Goal: Use online tool/utility: Utilize a website feature to perform a specific function

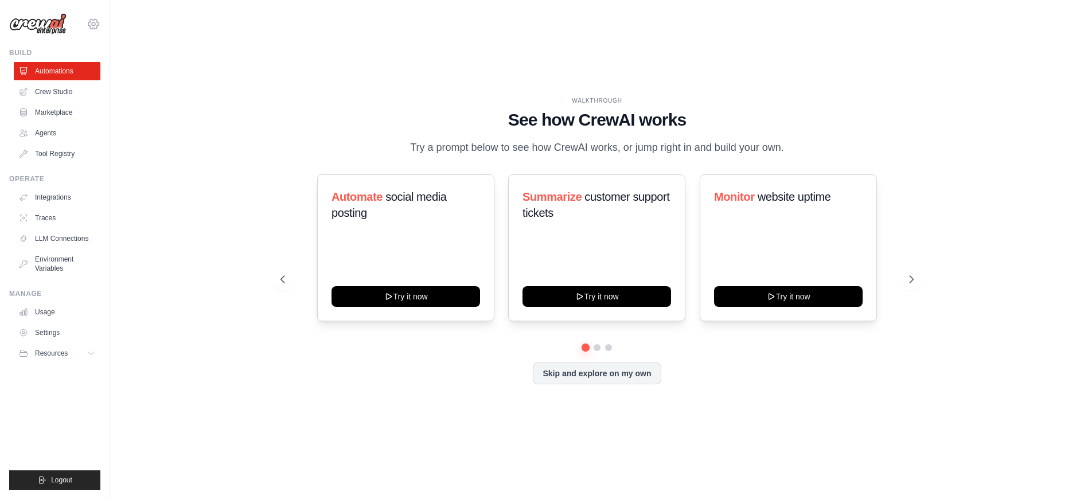
click at [91, 22] on icon at bounding box center [93, 24] width 10 height 10
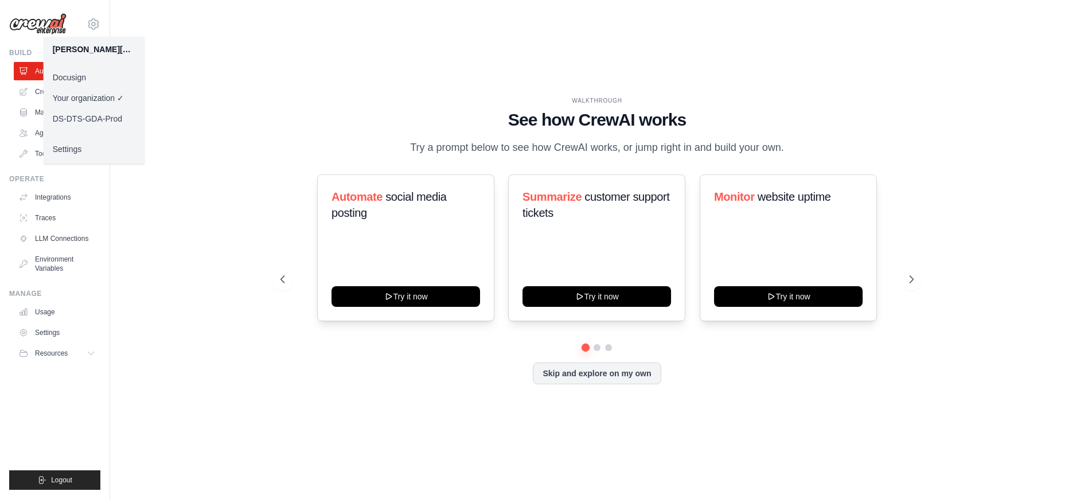
click at [102, 77] on link "Docusign" at bounding box center [94, 77] width 101 height 21
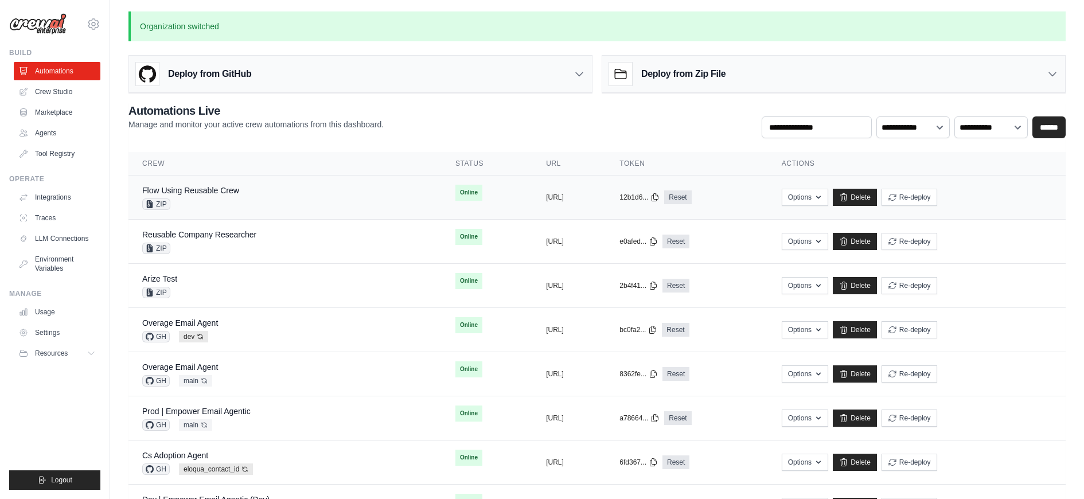
click at [532, 193] on td "copied https://flow-using-reusable-crew-23" at bounding box center [568, 198] width 73 height 44
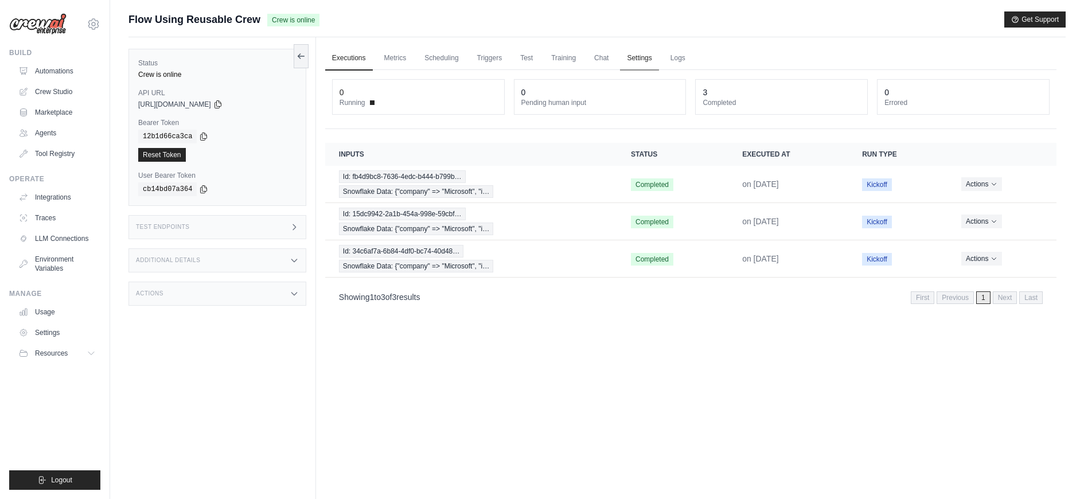
click at [637, 55] on link "Settings" at bounding box center [639, 58] width 38 height 24
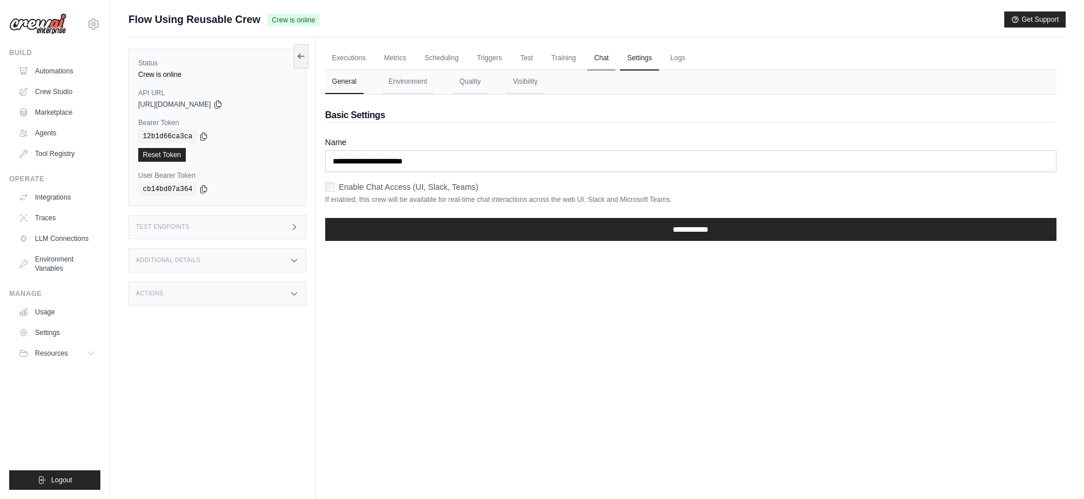
click at [606, 55] on link "Chat" at bounding box center [602, 58] width 28 height 24
click at [516, 59] on link "Test" at bounding box center [527, 58] width 26 height 24
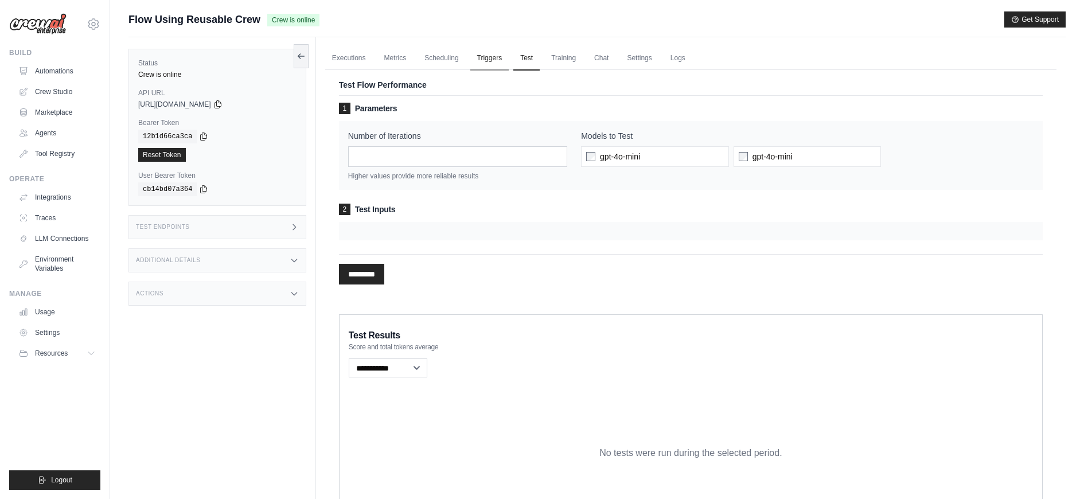
click at [497, 61] on link "Triggers" at bounding box center [489, 58] width 39 height 24
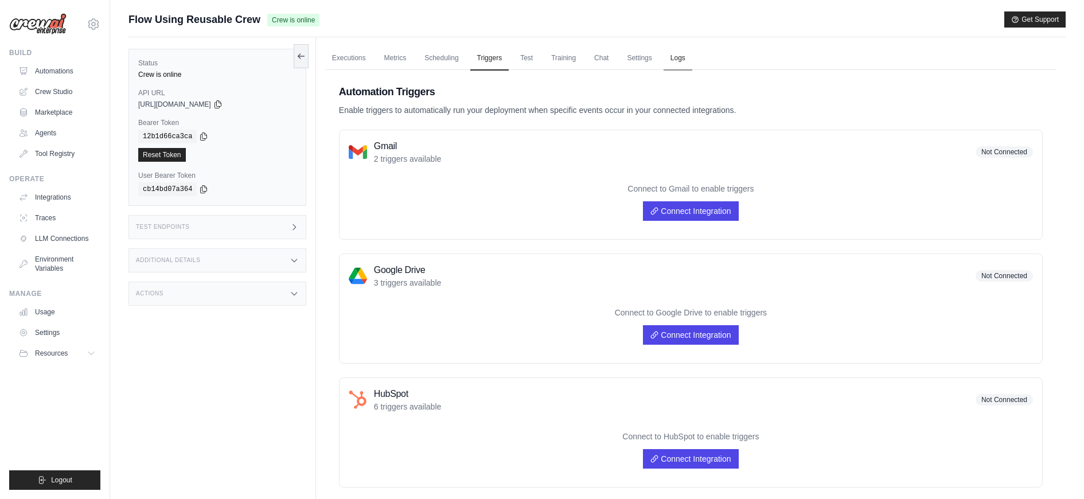
click at [680, 61] on link "Logs" at bounding box center [678, 58] width 29 height 24
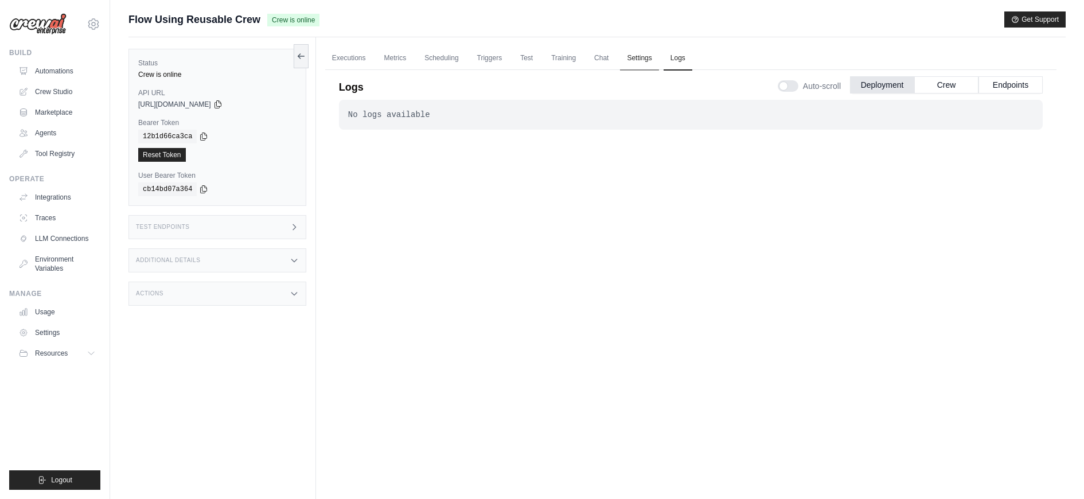
click at [641, 57] on link "Settings" at bounding box center [639, 58] width 38 height 24
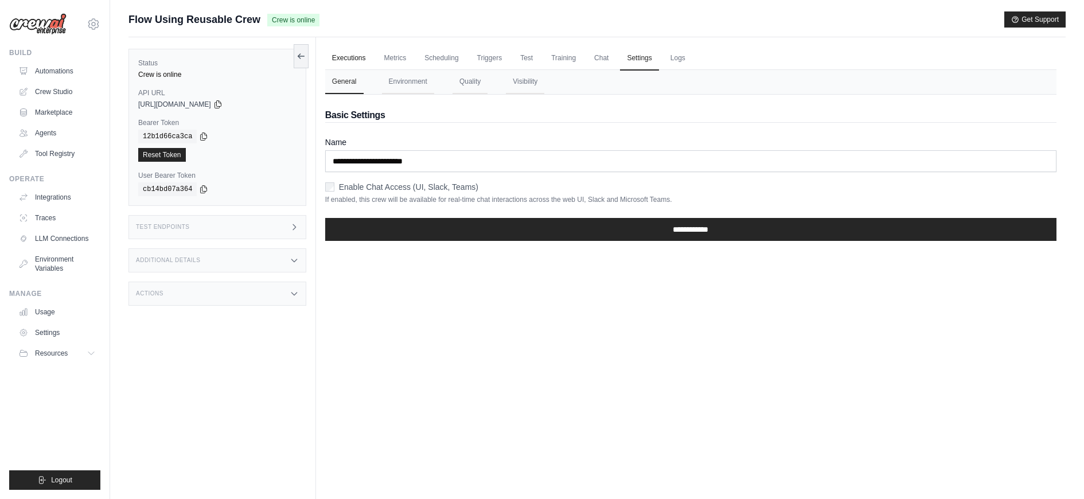
click at [347, 60] on link "Executions" at bounding box center [349, 58] width 48 height 24
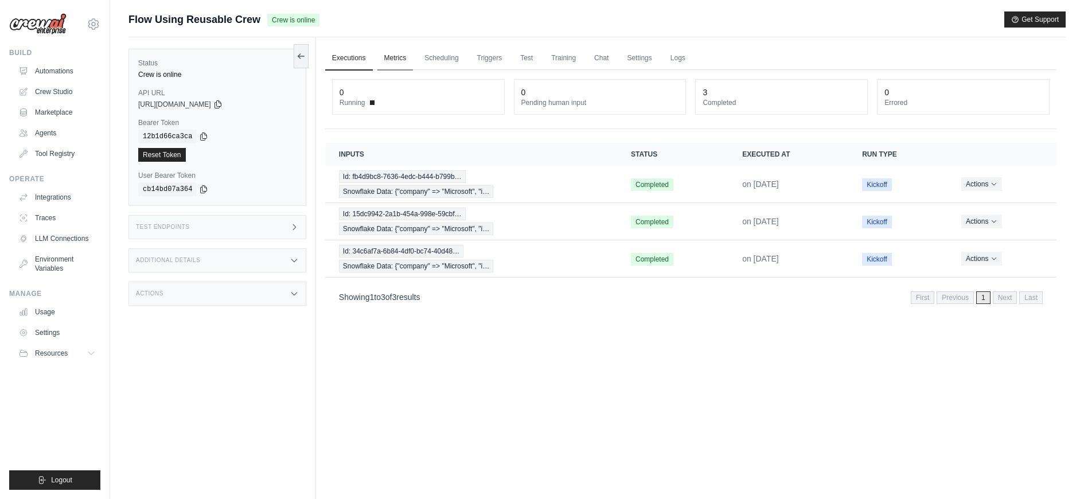
click at [386, 64] on link "Metrics" at bounding box center [396, 58] width 36 height 24
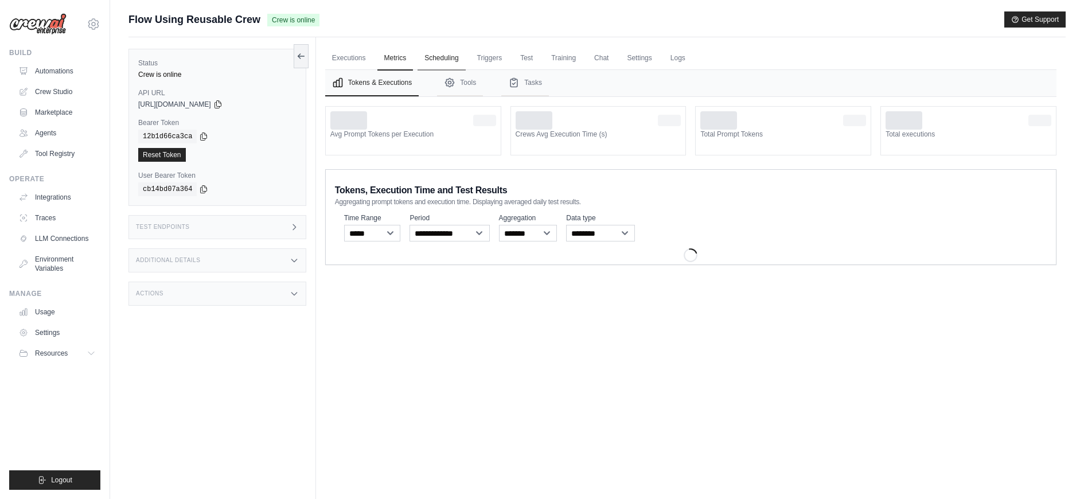
click at [450, 63] on link "Scheduling" at bounding box center [442, 58] width 48 height 24
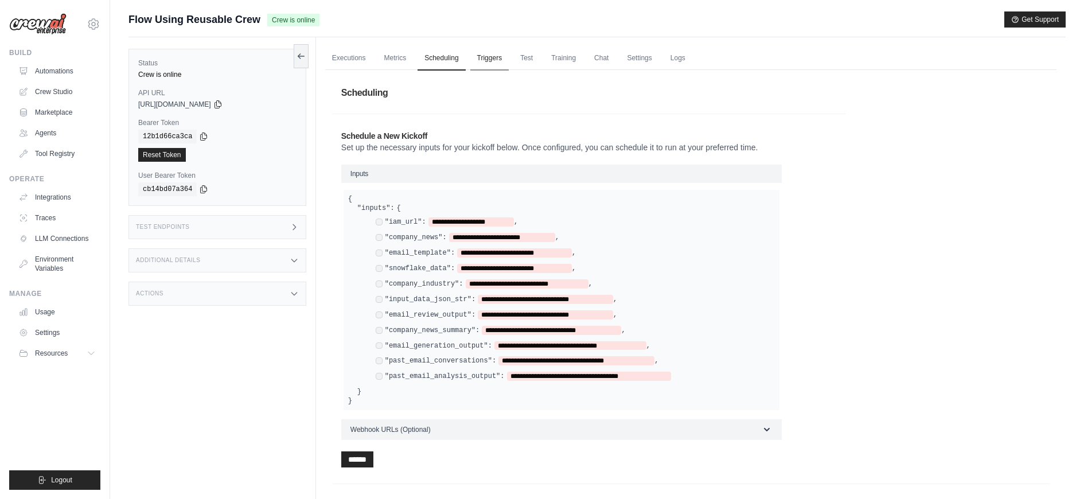
click at [495, 63] on link "Triggers" at bounding box center [489, 58] width 39 height 24
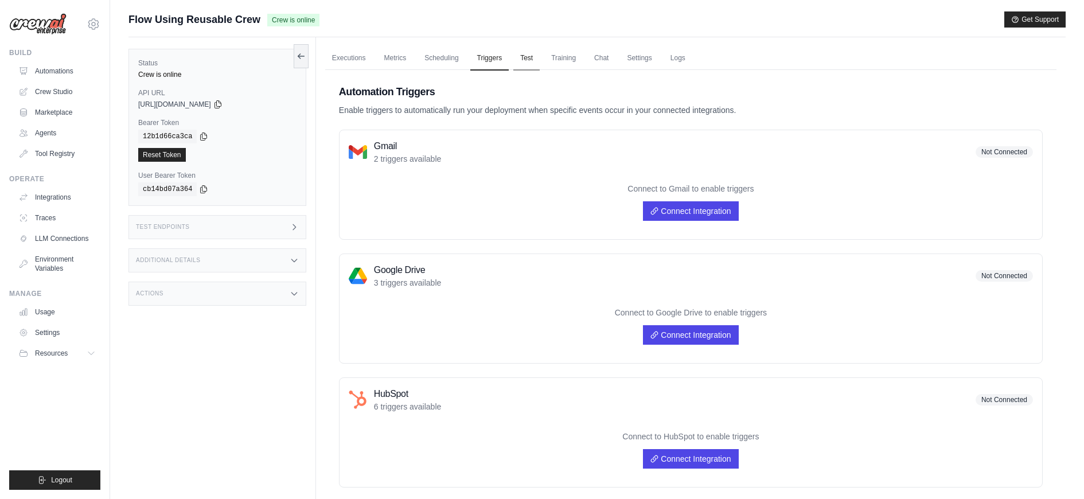
click at [529, 61] on link "Test" at bounding box center [527, 58] width 26 height 24
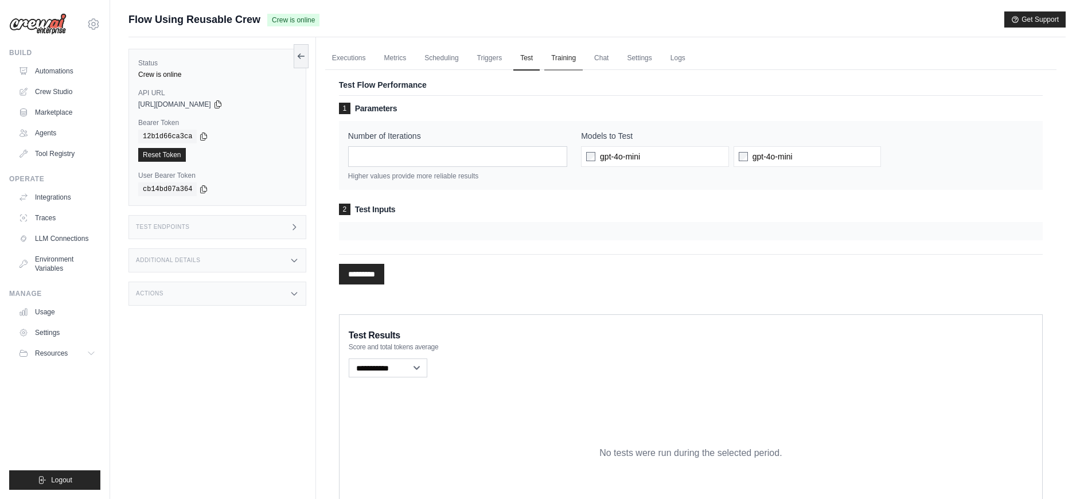
click at [568, 62] on link "Training" at bounding box center [563, 58] width 38 height 24
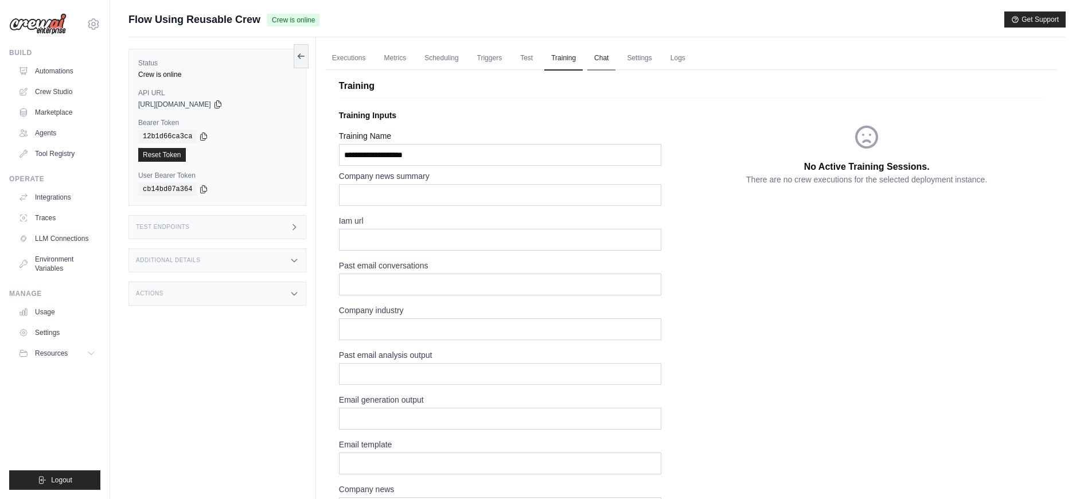
click at [607, 60] on link "Chat" at bounding box center [602, 58] width 28 height 24
click at [637, 62] on link "Settings" at bounding box center [639, 58] width 38 height 24
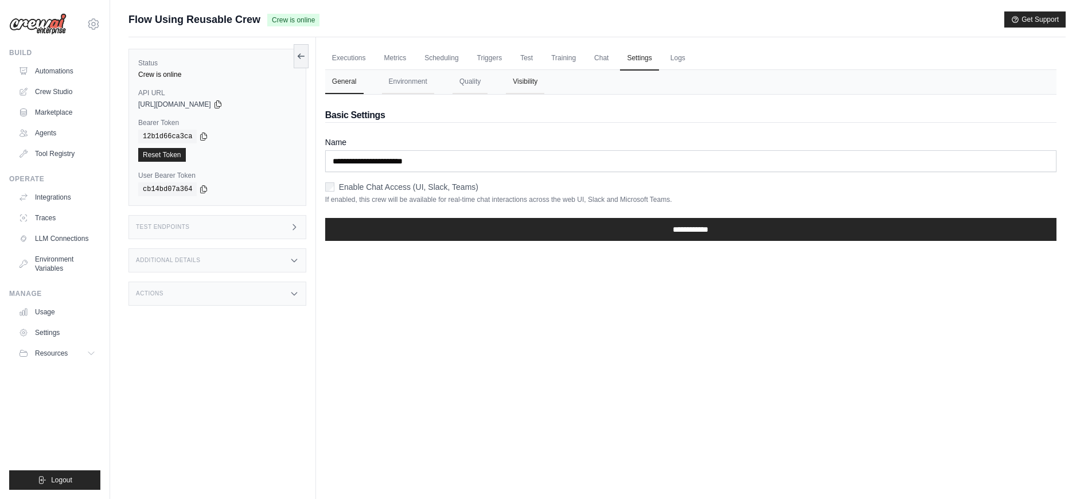
click at [516, 85] on button "Visibility" at bounding box center [525, 82] width 38 height 24
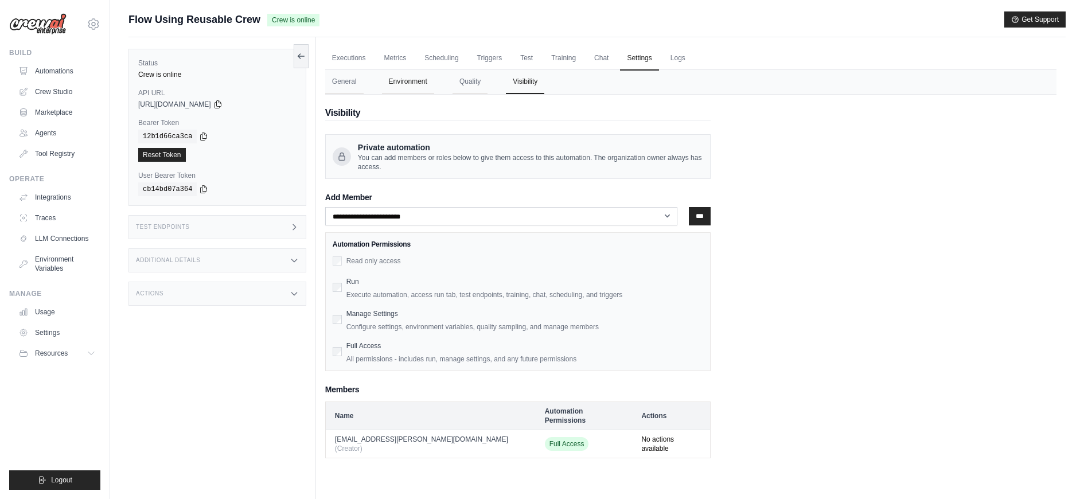
click at [424, 81] on button "Environment" at bounding box center [408, 82] width 52 height 24
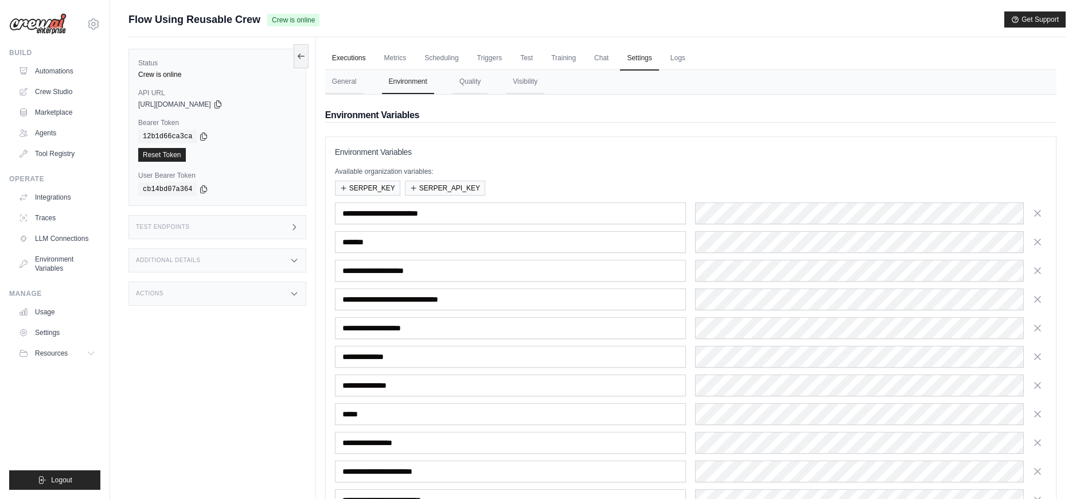
click at [348, 63] on link "Executions" at bounding box center [349, 58] width 48 height 24
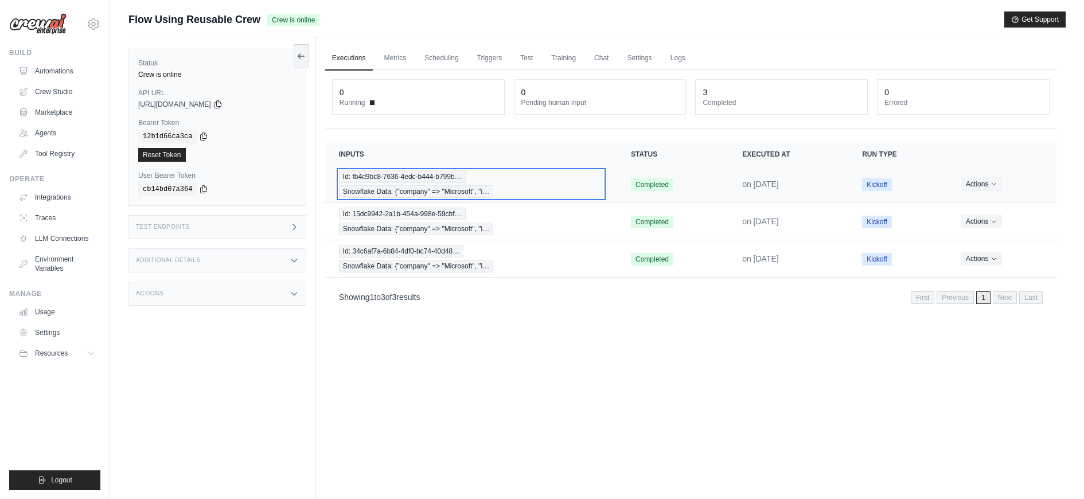
click at [360, 185] on span "Snowflake Data: {"company" => "Microsoft", "i…" at bounding box center [416, 191] width 154 height 13
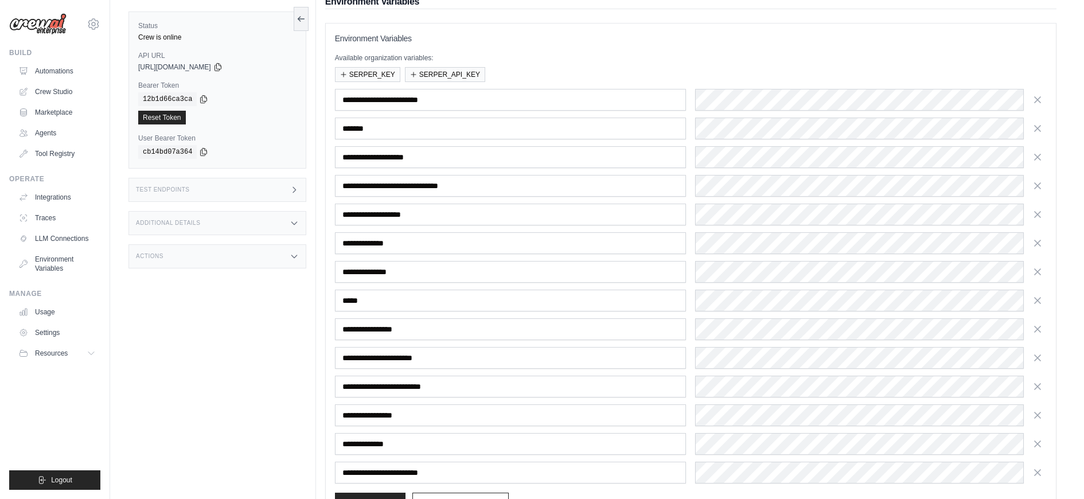
scroll to position [125, 0]
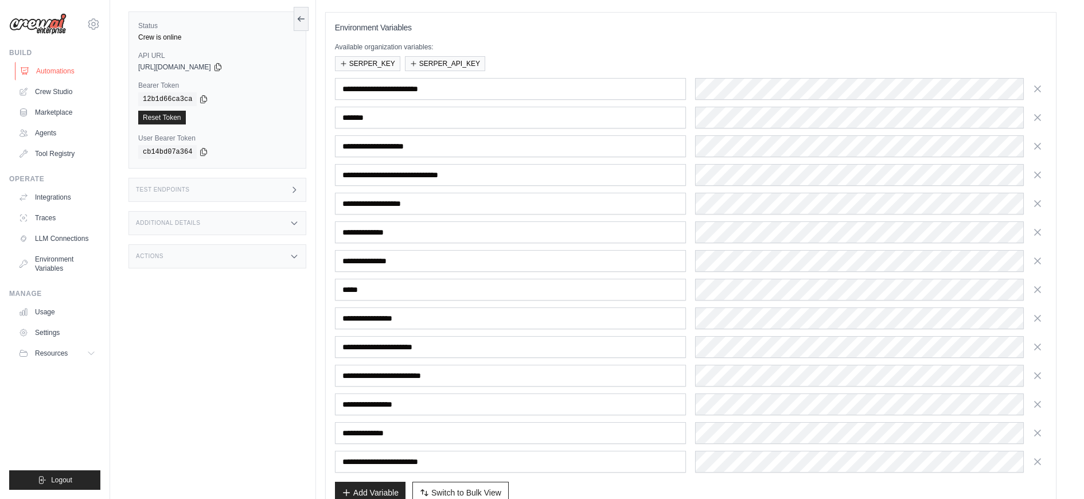
click at [84, 69] on link "Automations" at bounding box center [58, 71] width 87 height 18
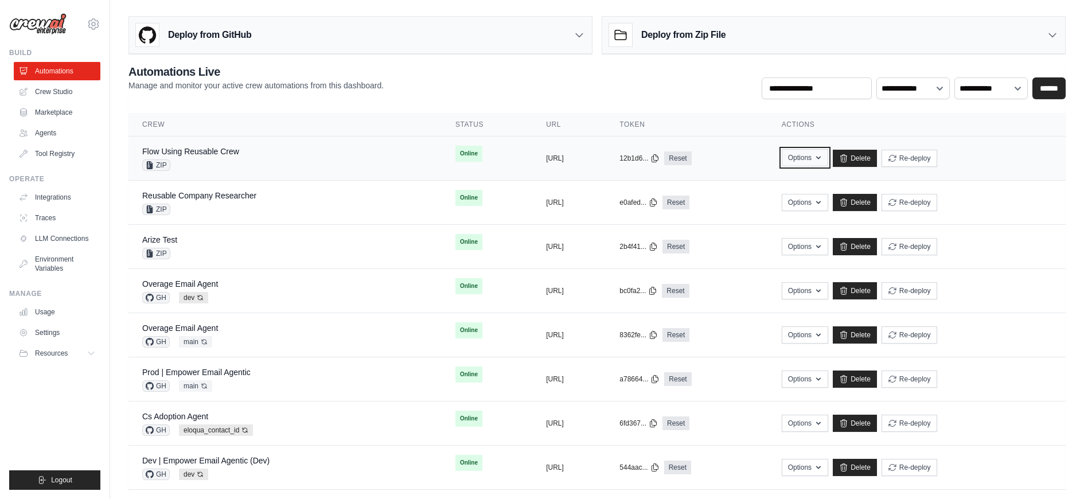
click at [828, 158] on button "Options" at bounding box center [805, 157] width 46 height 17
click at [828, 157] on button "Options" at bounding box center [805, 157] width 46 height 17
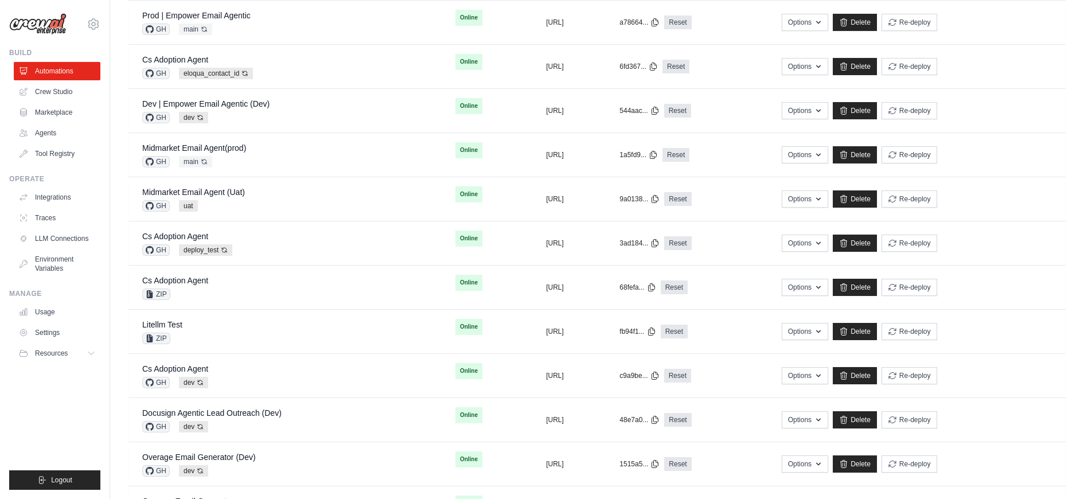
scroll to position [359, 0]
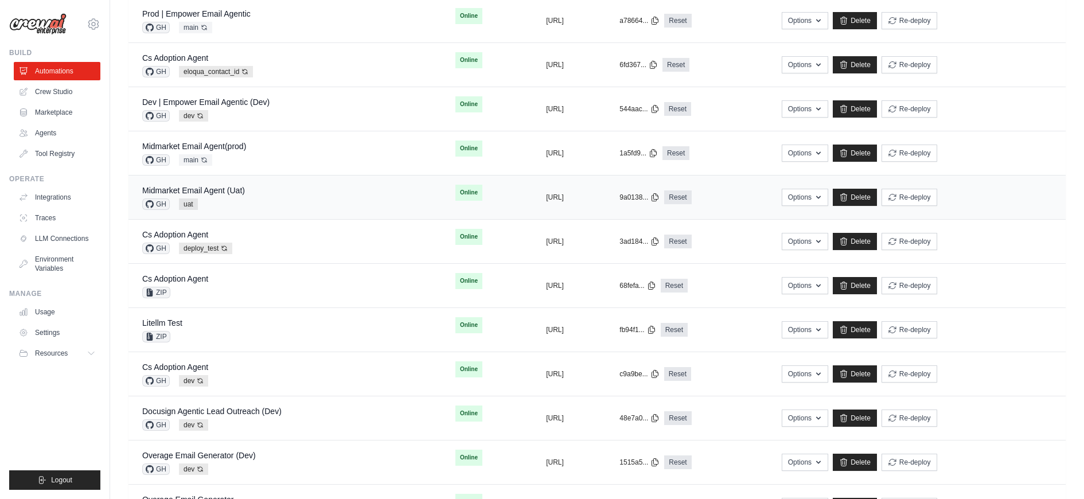
click at [261, 180] on td "Midmarket Email Agent (Uat) GH uat" at bounding box center [285, 198] width 313 height 44
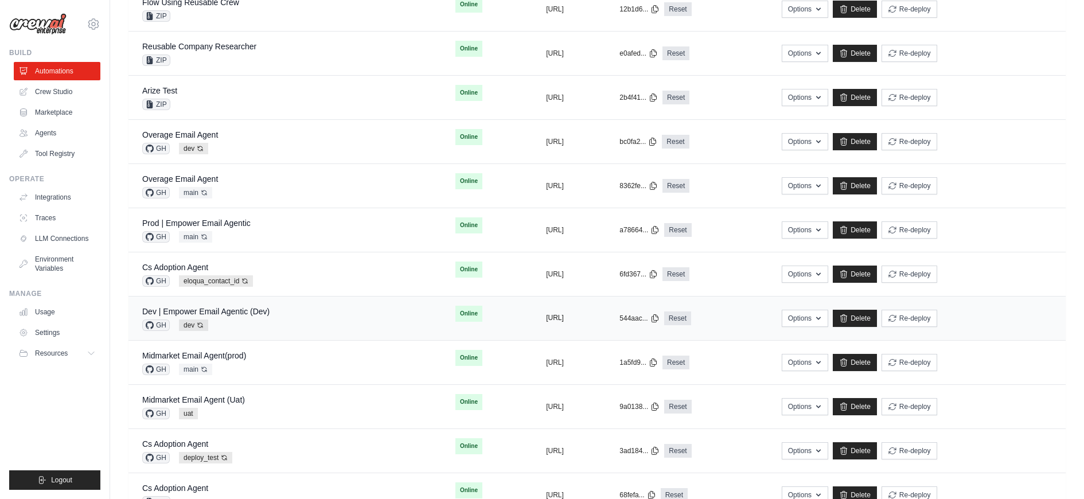
scroll to position [41, 0]
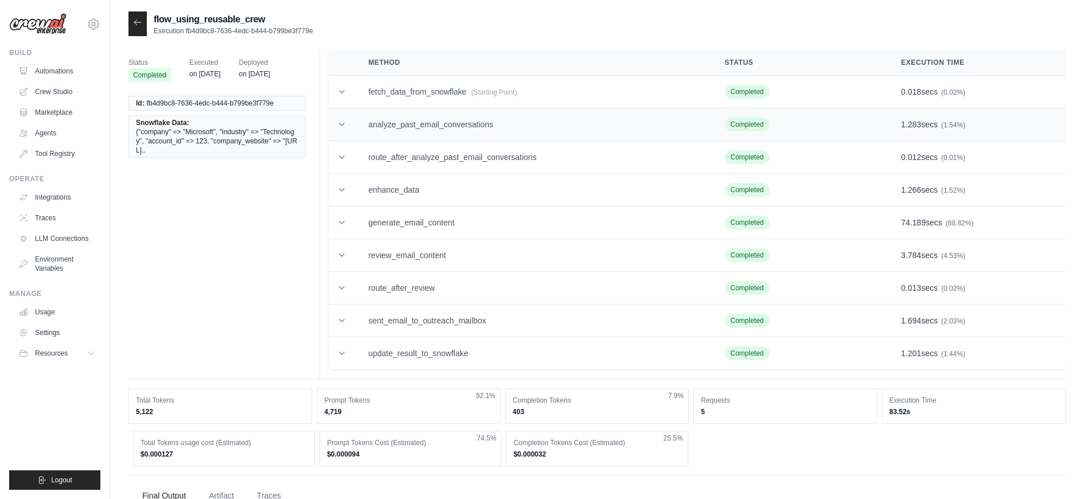
click at [407, 108] on td "analyze_past_email_conversations" at bounding box center [533, 124] width 356 height 33
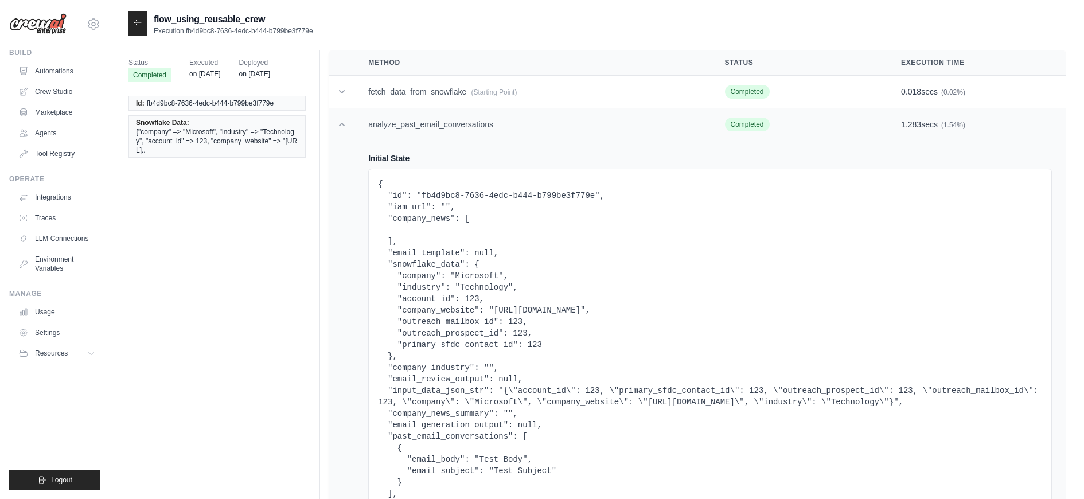
click at [407, 110] on td "analyze_past_email_conversations" at bounding box center [533, 124] width 356 height 33
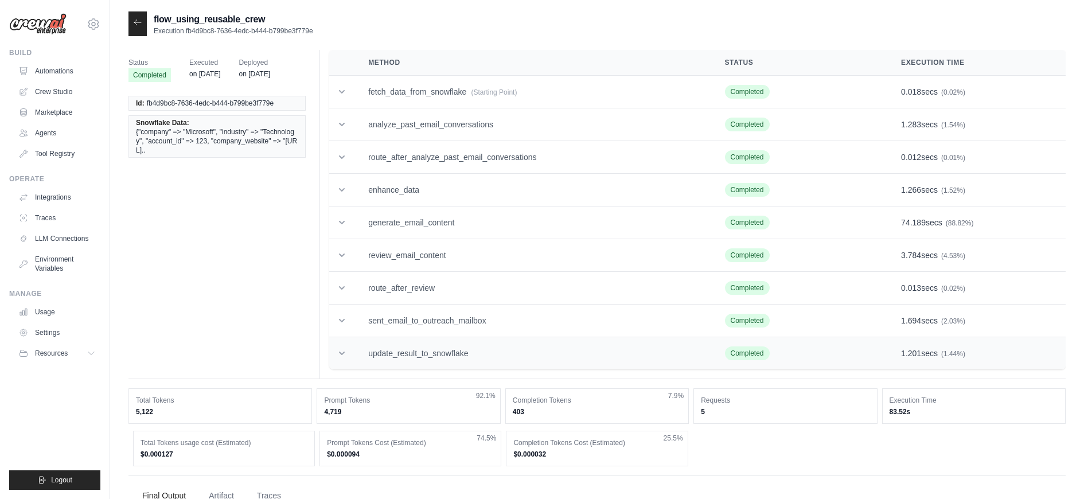
click at [379, 351] on td "update_result_to_snowflake" at bounding box center [533, 353] width 356 height 33
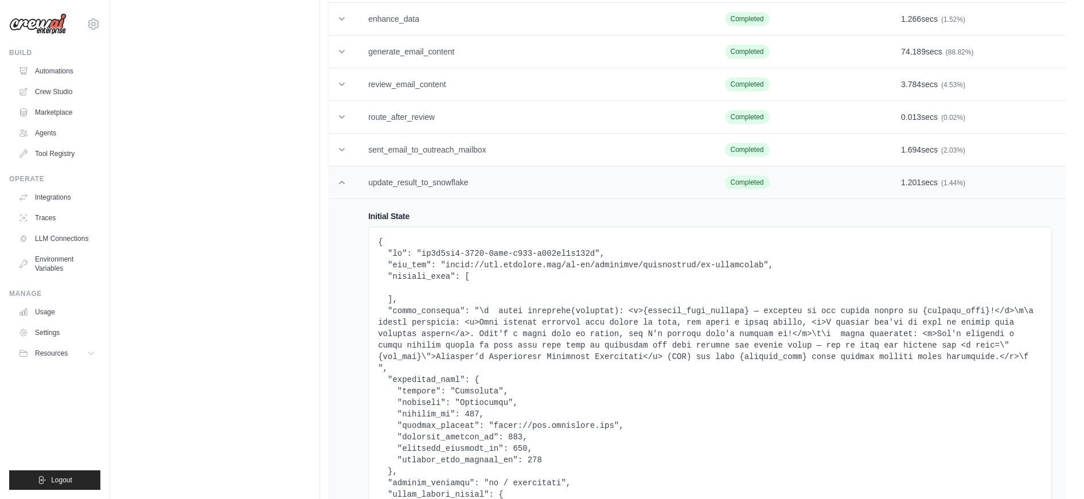
scroll to position [277, 0]
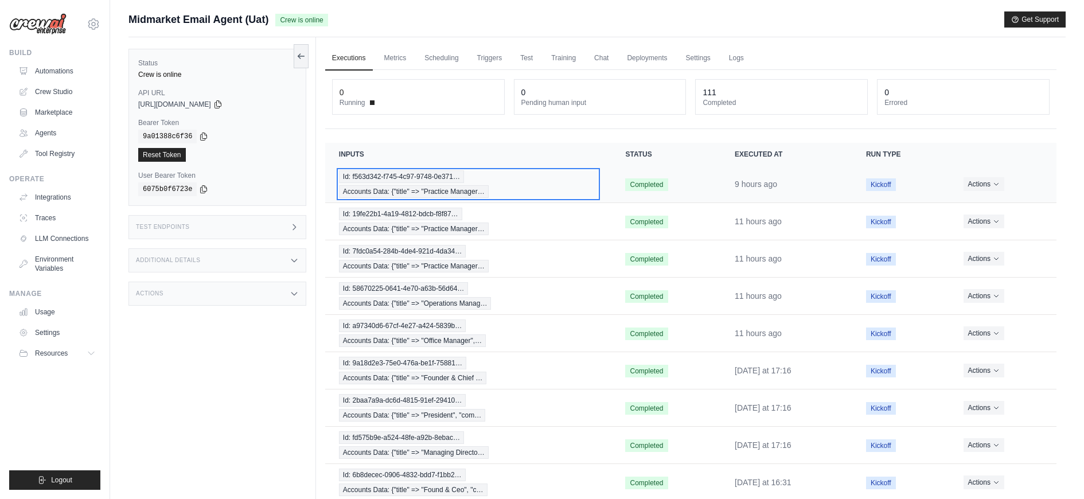
click at [408, 177] on span "Id: f563d342-f745-4c97-9748-0e371…" at bounding box center [401, 176] width 125 height 13
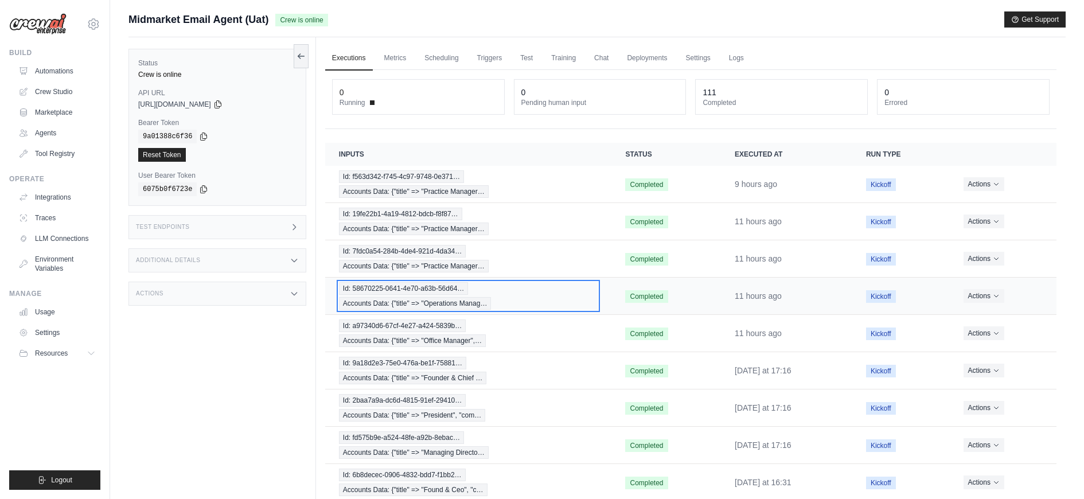
click at [369, 298] on span "Accounts Data: {"title" => "Operations Manag…" at bounding box center [415, 303] width 153 height 13
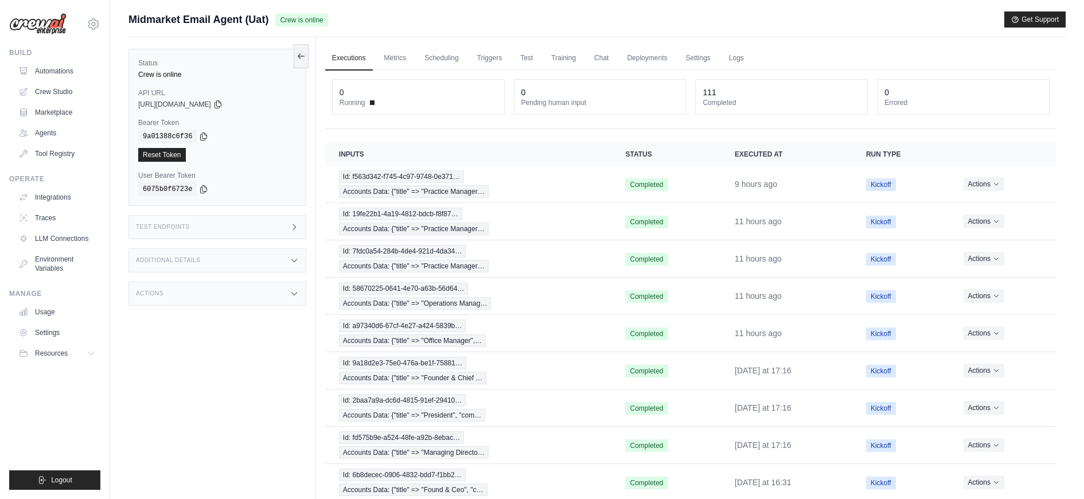
click at [250, 223] on div "Test Endpoints" at bounding box center [218, 227] width 178 height 24
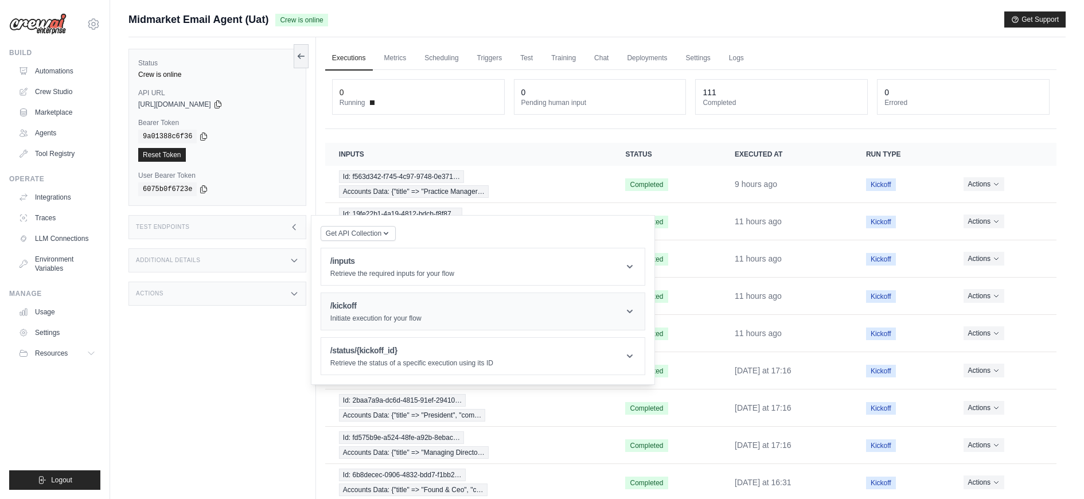
click at [398, 303] on h1 "/kickoff" at bounding box center [375, 305] width 91 height 11
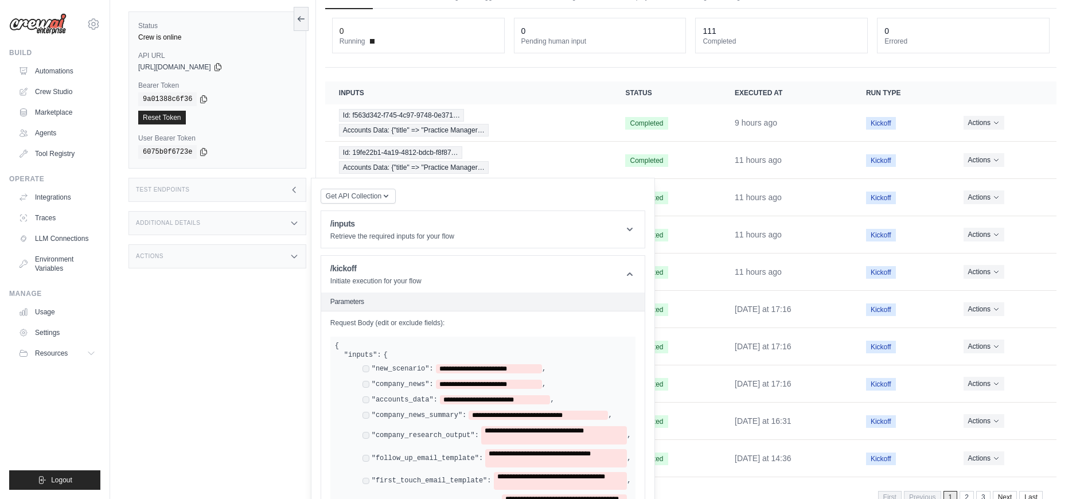
scroll to position [67, 0]
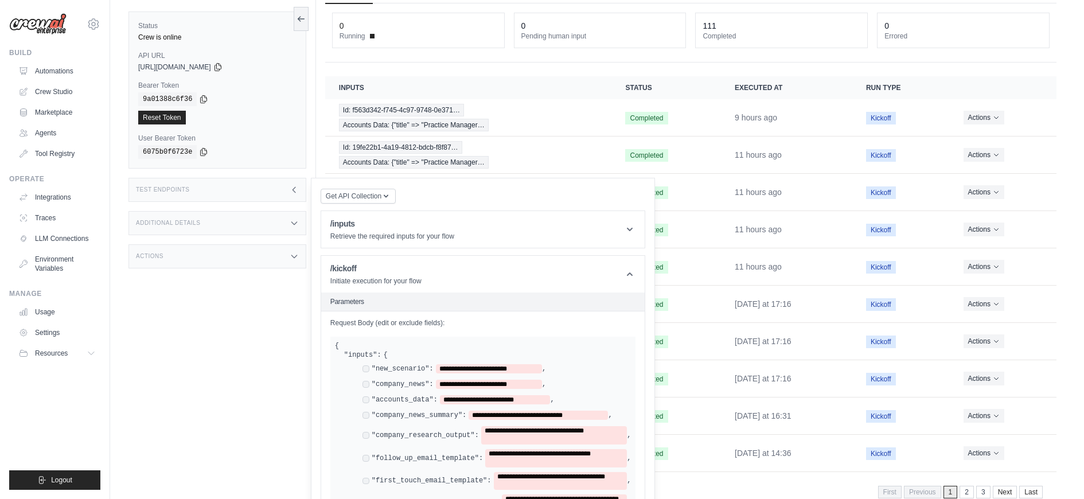
click at [361, 365] on div "**********" at bounding box center [492, 450] width 278 height 172
click at [365, 436] on div "**********" at bounding box center [497, 435] width 269 height 18
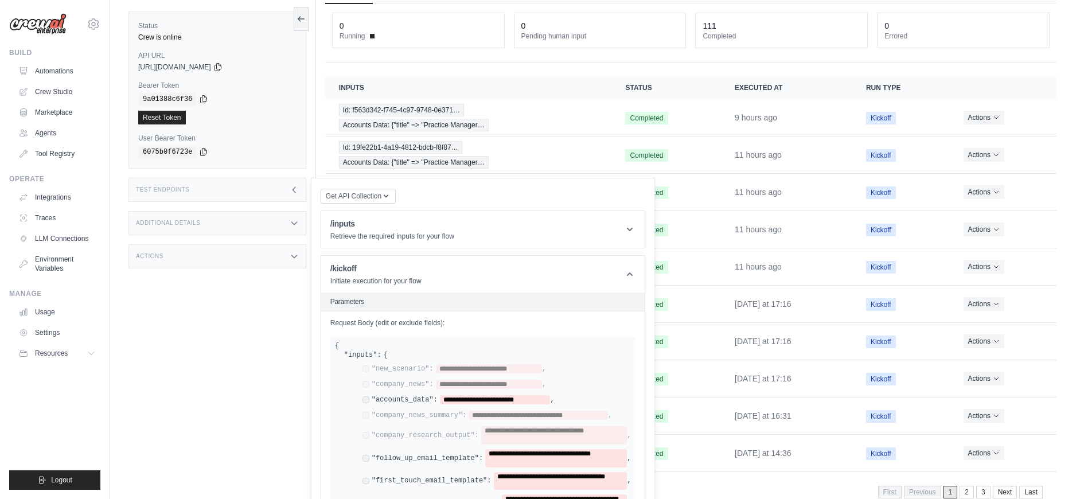
click at [365, 458] on div "**********" at bounding box center [497, 458] width 269 height 18
click at [367, 460] on div "**********" at bounding box center [497, 458] width 269 height 18
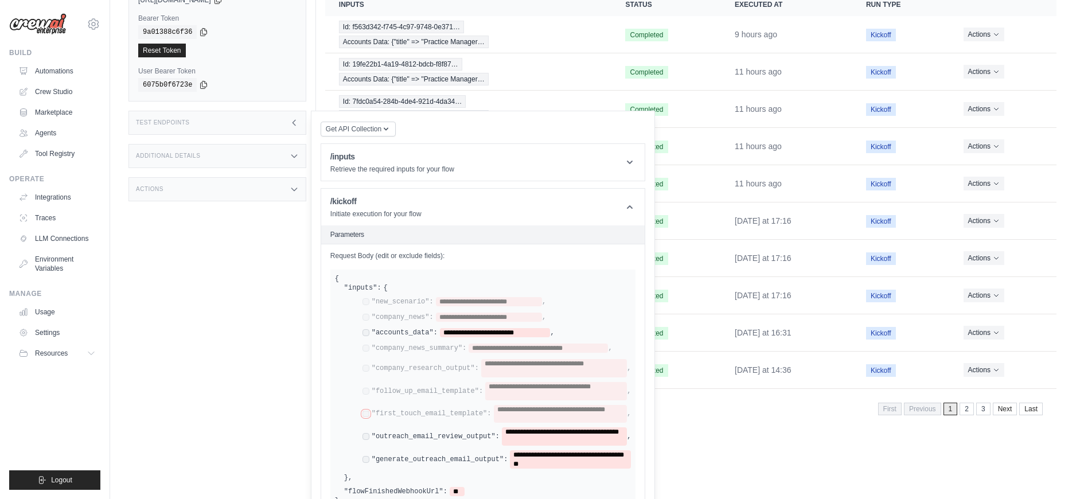
scroll to position [153, 0]
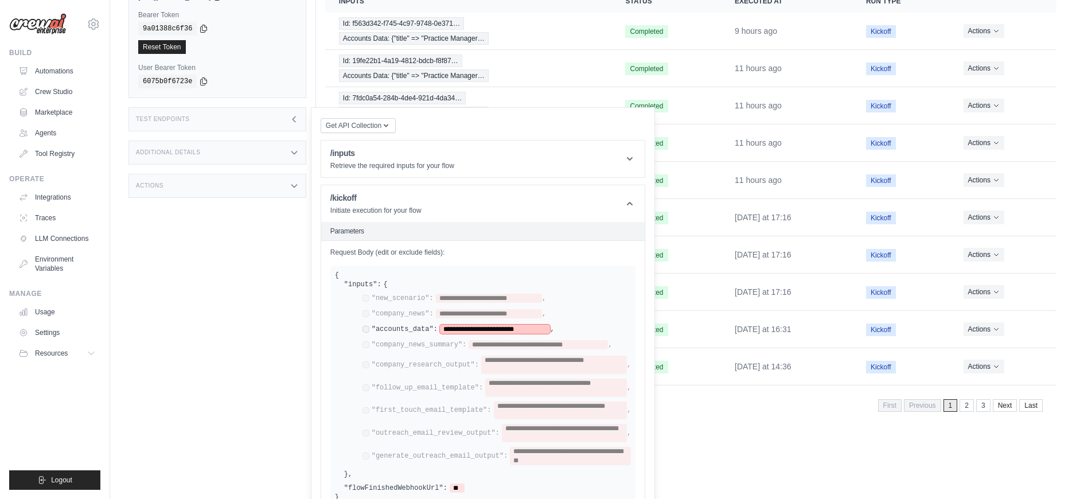
click at [484, 325] on span "**********" at bounding box center [495, 329] width 111 height 9
click at [506, 325] on span "**********" at bounding box center [495, 329] width 111 height 9
paste span
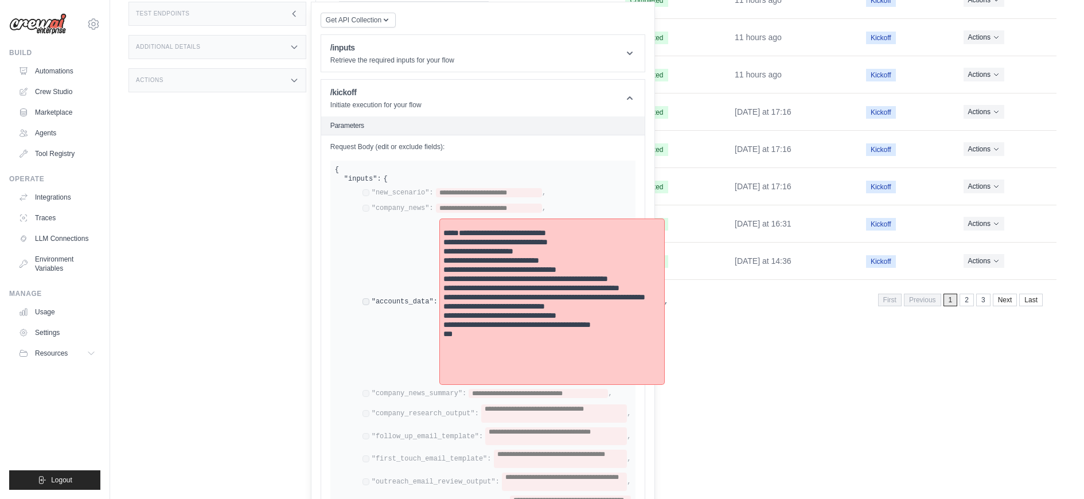
scroll to position [264, 0]
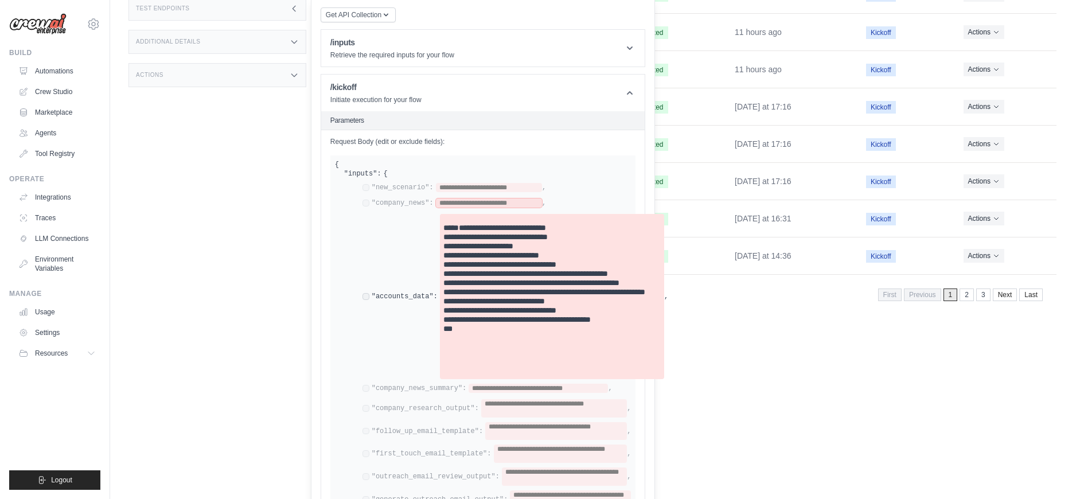
click at [462, 199] on span "**********" at bounding box center [489, 203] width 106 height 9
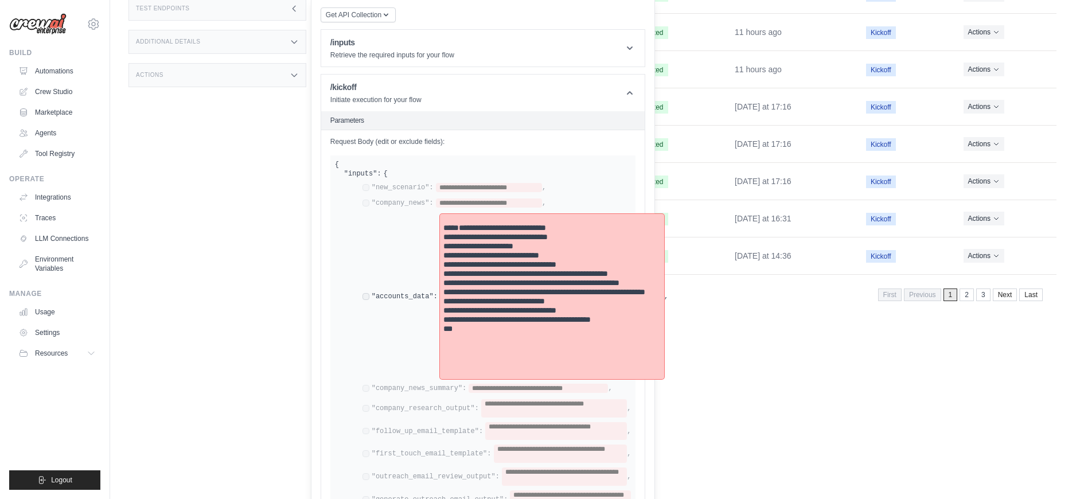
click at [460, 214] on pre "**********" at bounding box center [552, 296] width 217 height 165
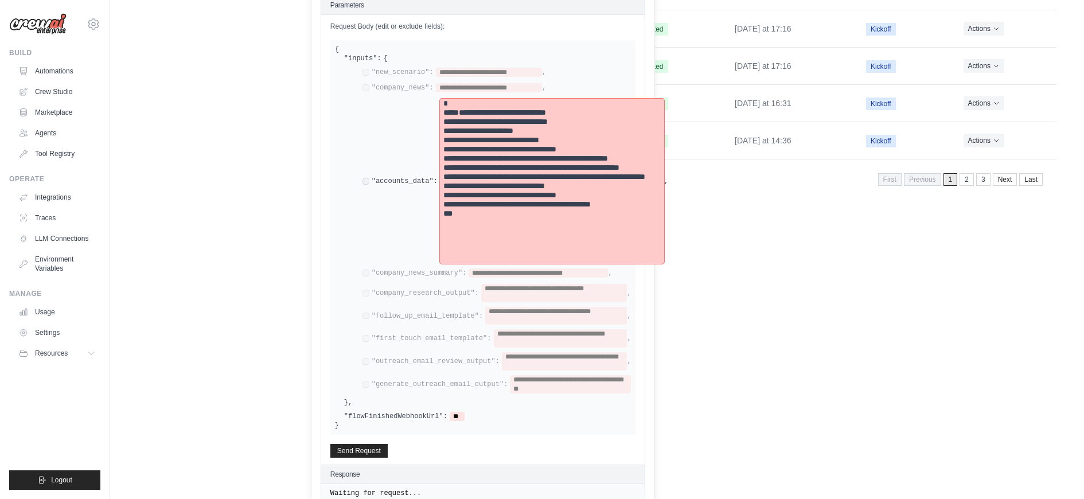
scroll to position [388, 0]
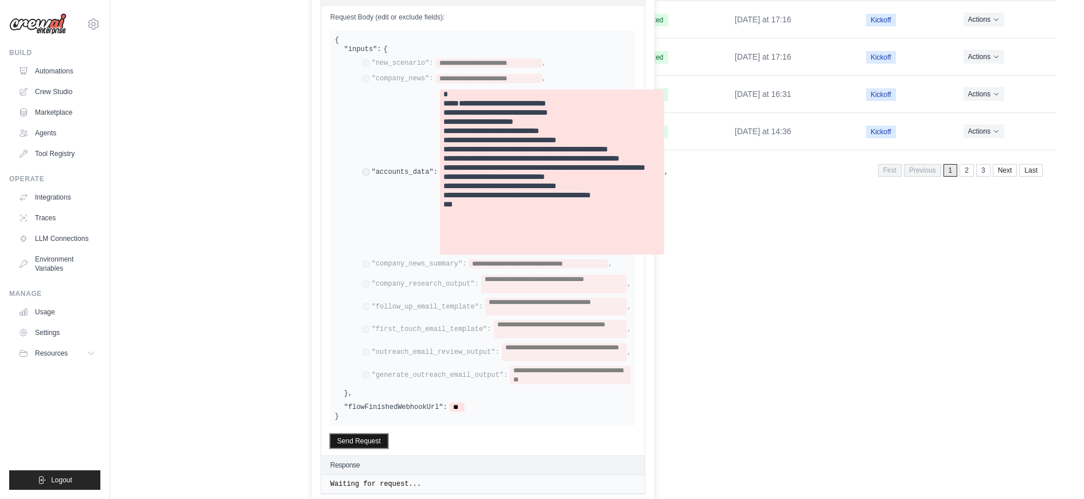
click at [368, 434] on button "Send Request" at bounding box center [358, 441] width 57 height 14
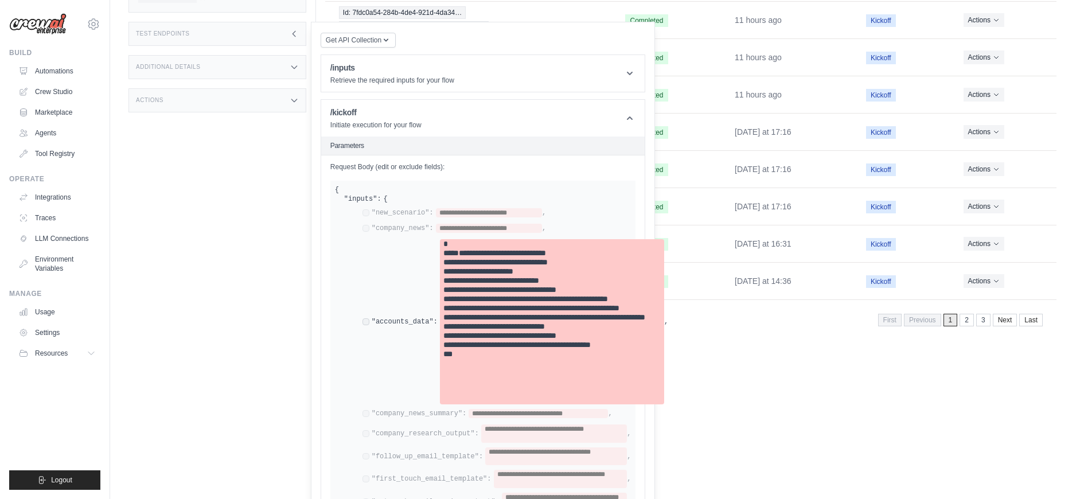
scroll to position [124, 0]
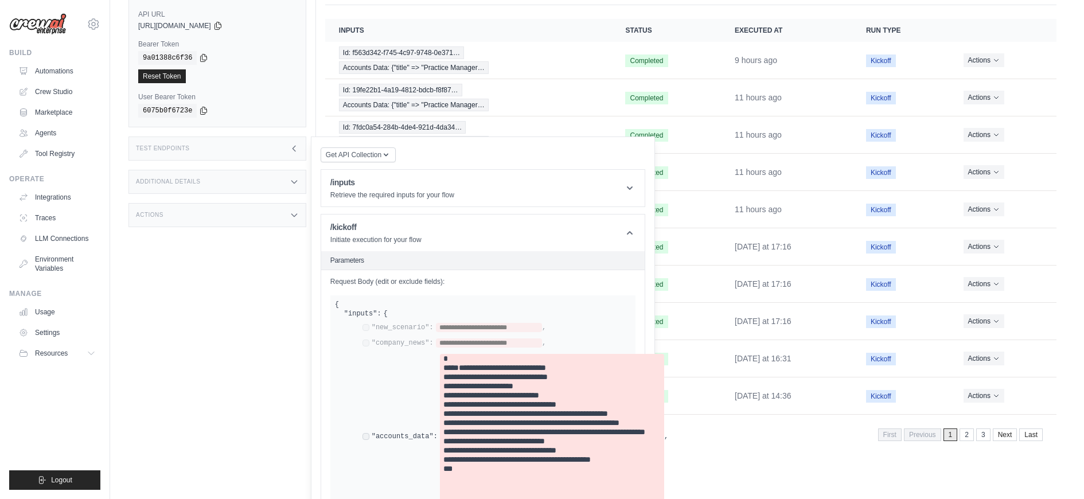
click at [274, 137] on div "Test Endpoints" at bounding box center [218, 149] width 178 height 24
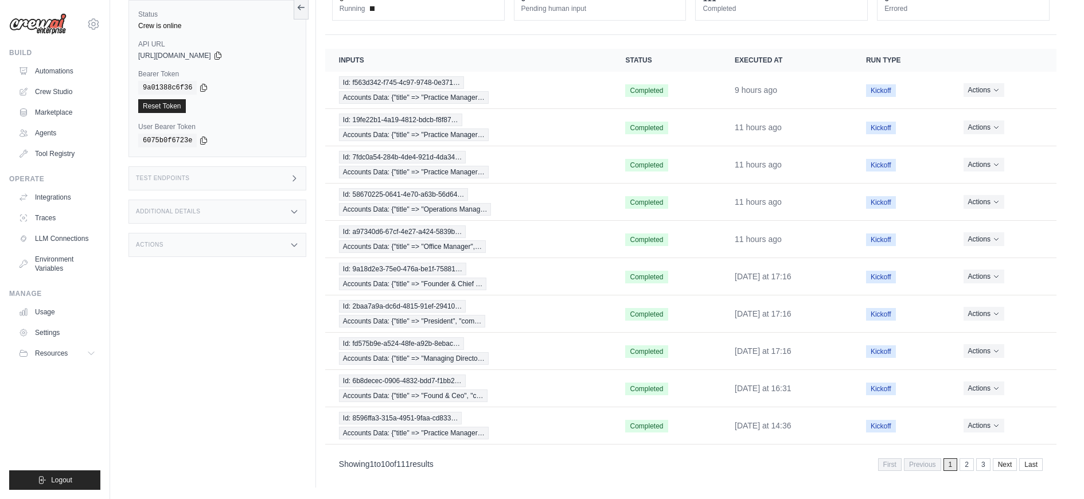
scroll to position [81, 0]
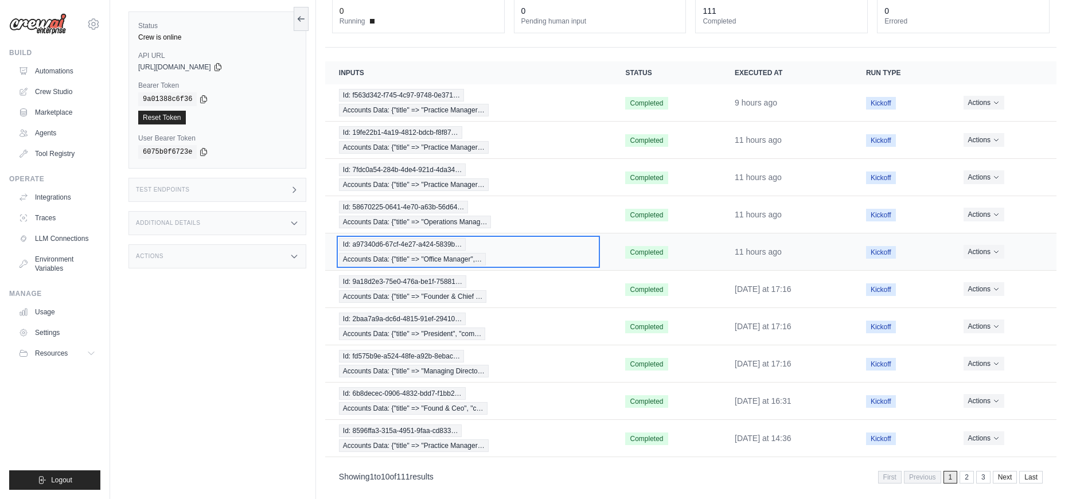
click at [414, 238] on span "Id: a97340d6-67cf-4e27-a424-5839b…" at bounding box center [402, 244] width 127 height 13
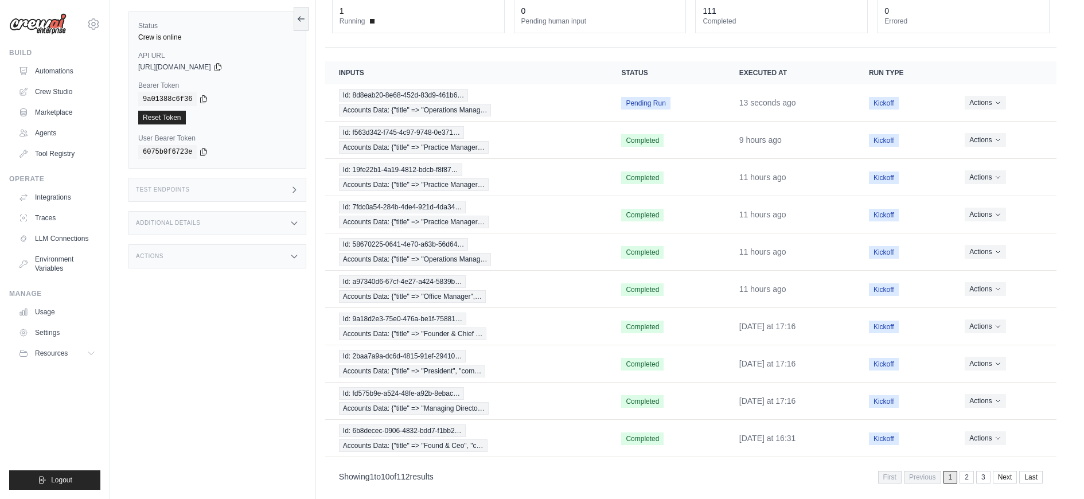
click at [211, 179] on div "Test Endpoints" at bounding box center [218, 190] width 178 height 24
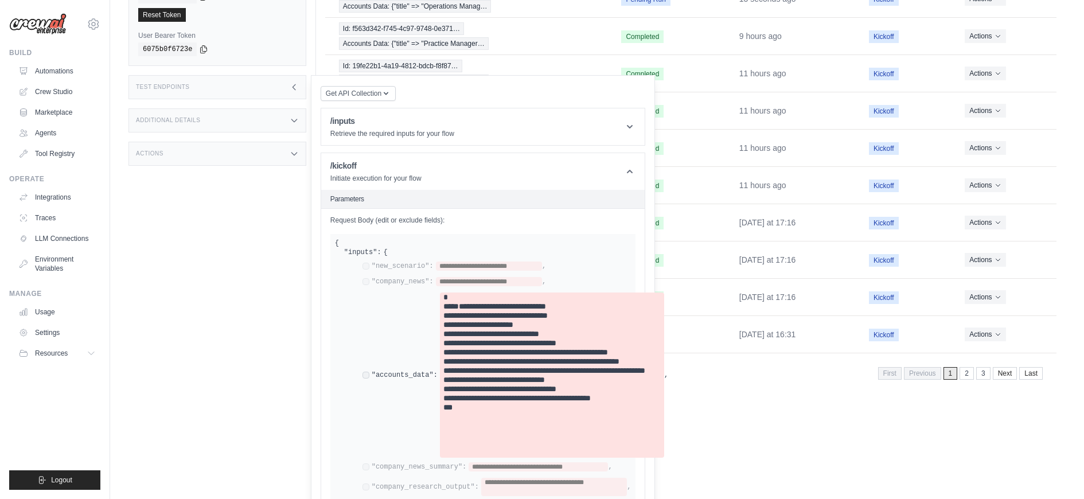
scroll to position [186, 0]
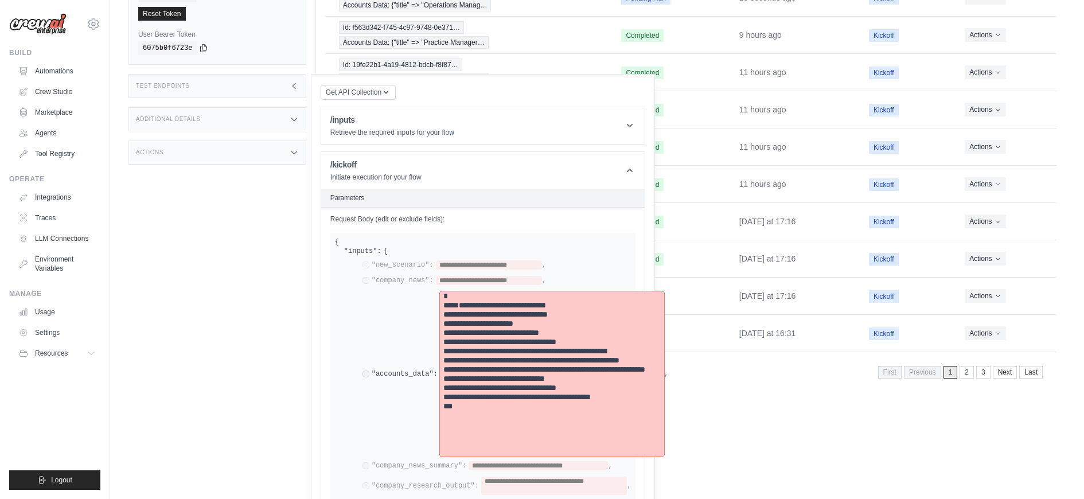
click at [530, 367] on pre "**********" at bounding box center [552, 373] width 217 height 165
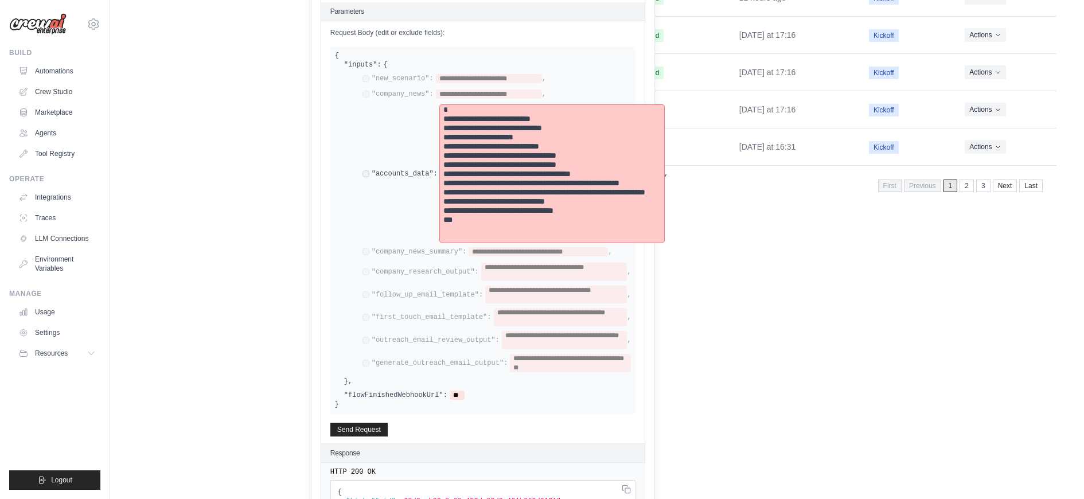
scroll to position [380, 0]
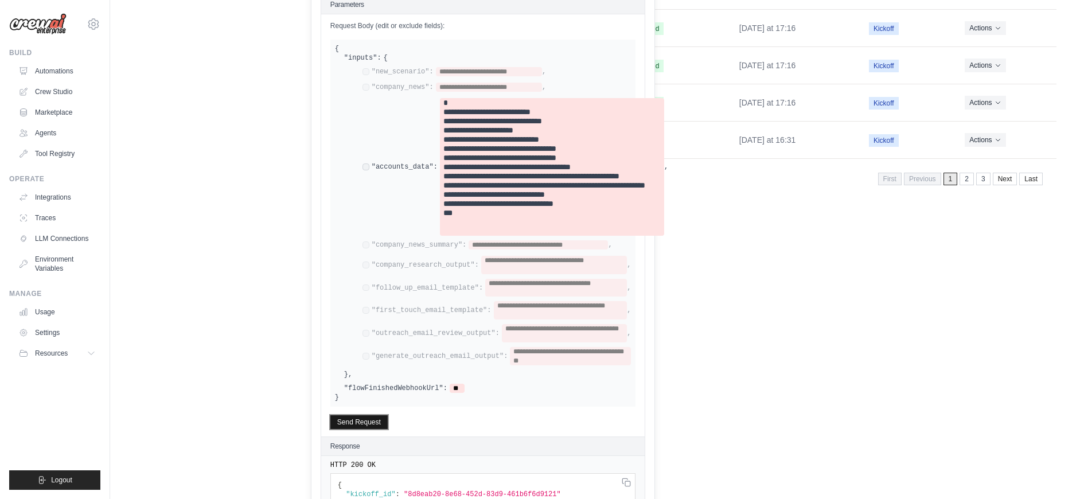
click at [353, 415] on button "Send Request" at bounding box center [358, 422] width 57 height 14
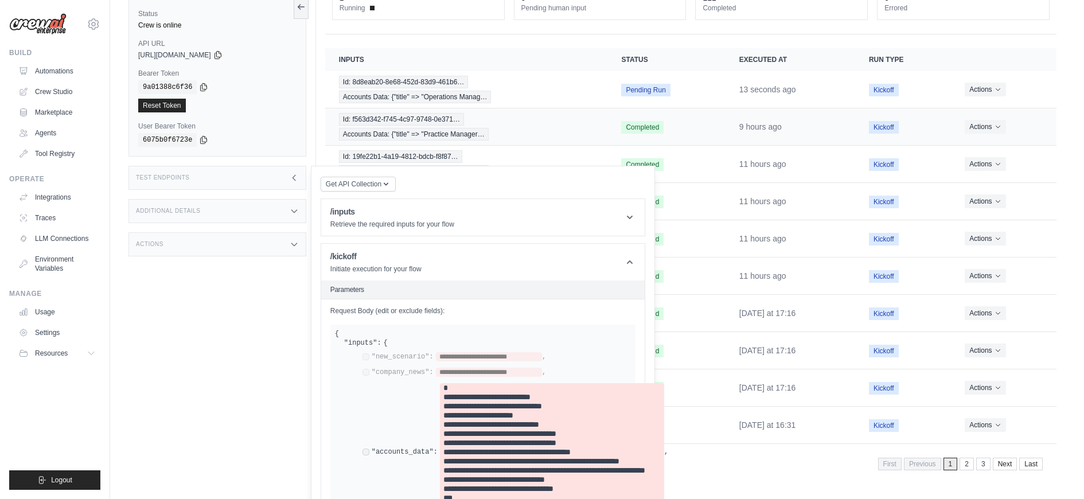
scroll to position [0, 0]
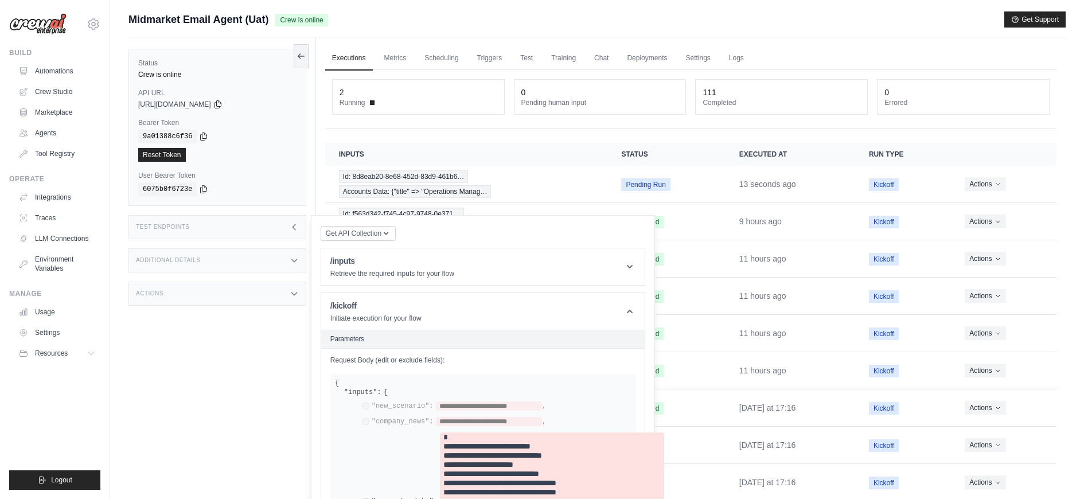
click at [256, 226] on div "Test Endpoints" at bounding box center [218, 227] width 178 height 24
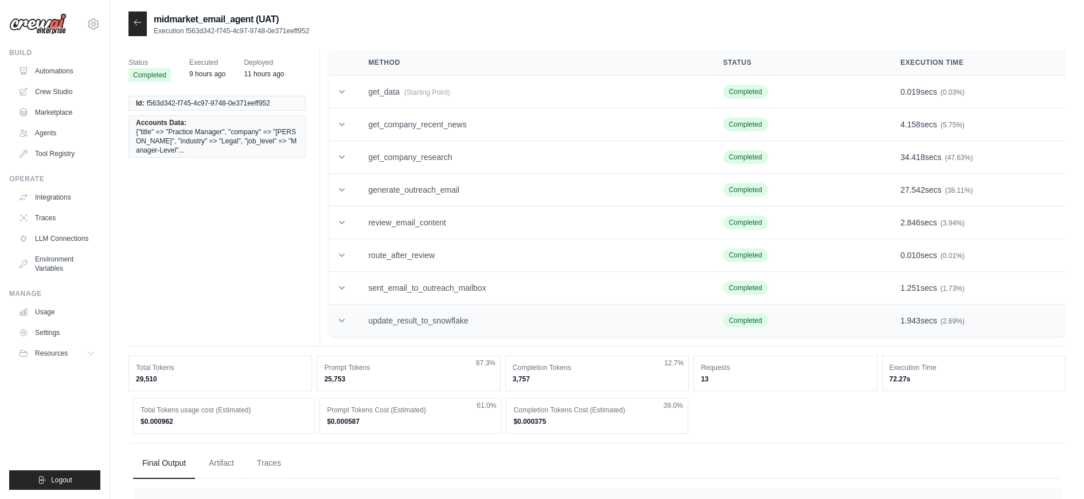
click at [427, 323] on td "update_result_to_snowflake" at bounding box center [532, 321] width 355 height 33
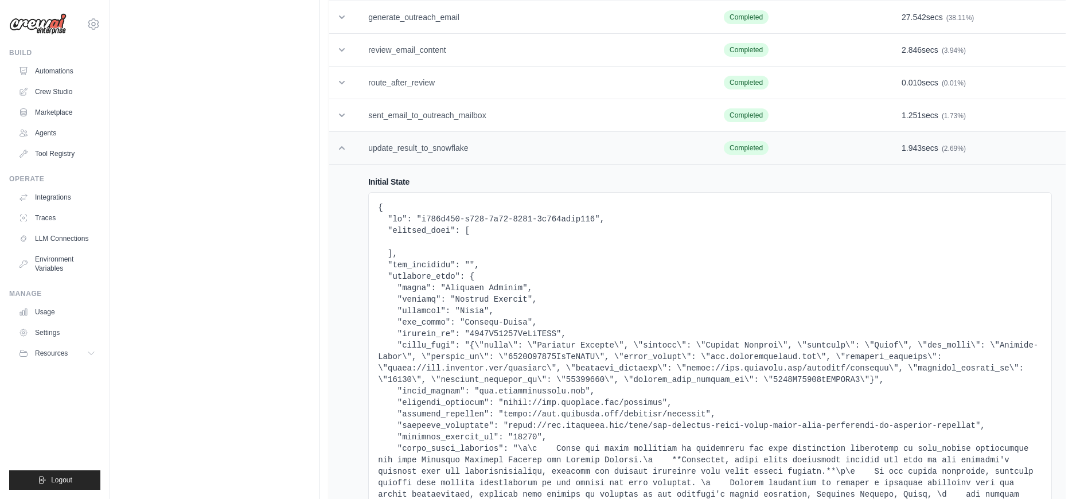
click at [414, 147] on td "update_result_to_snowflake" at bounding box center [533, 148] width 356 height 33
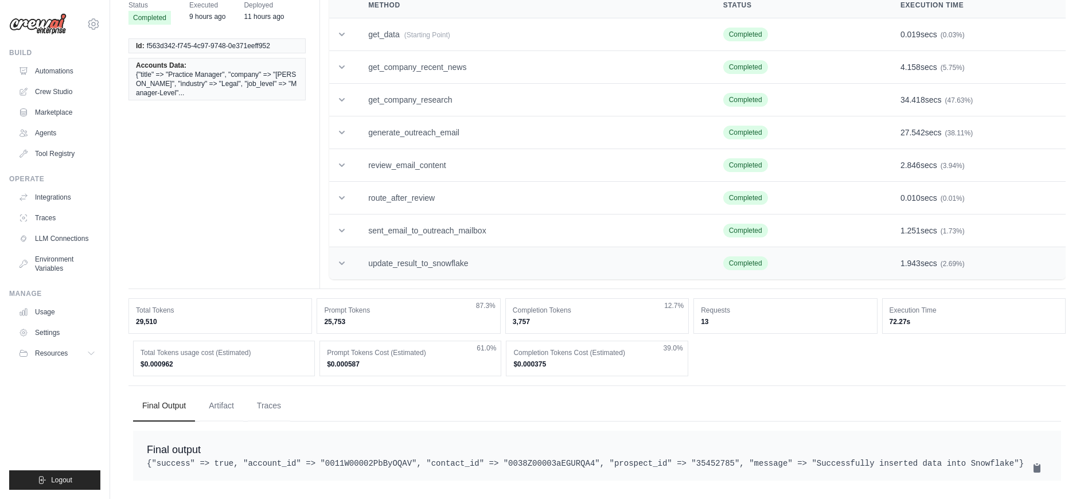
scroll to position [76, 0]
click at [262, 390] on button "Traces" at bounding box center [269, 405] width 42 height 31
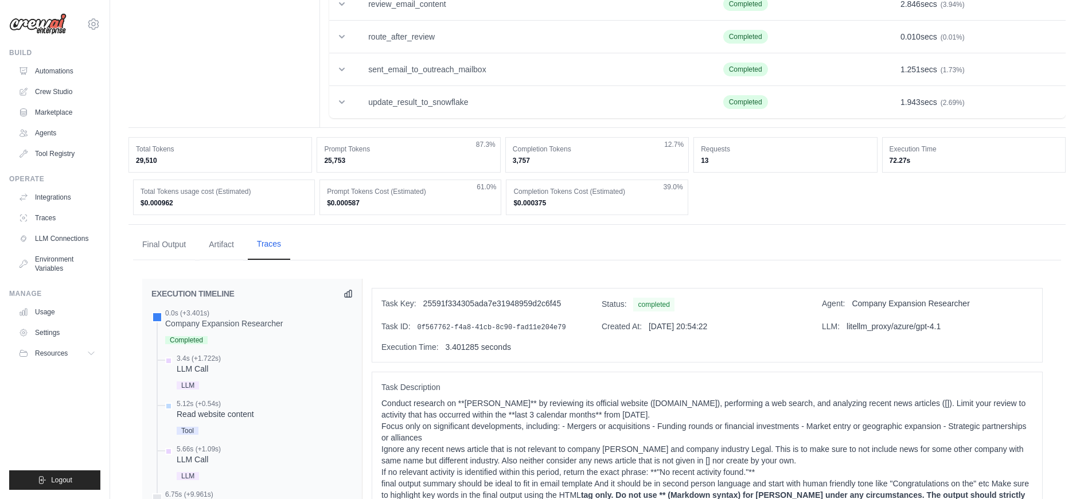
scroll to position [779, 0]
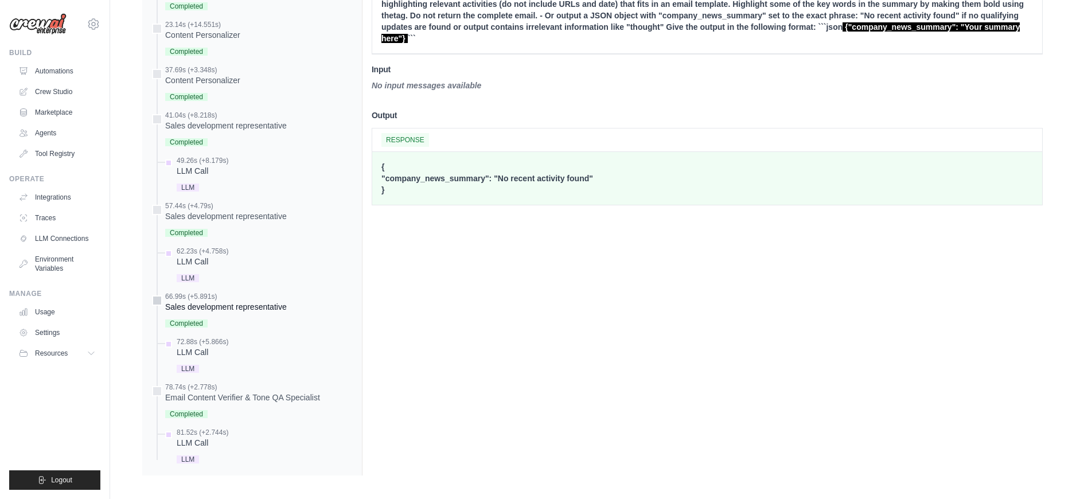
click at [263, 304] on div "Sales development representative" at bounding box center [226, 306] width 122 height 11
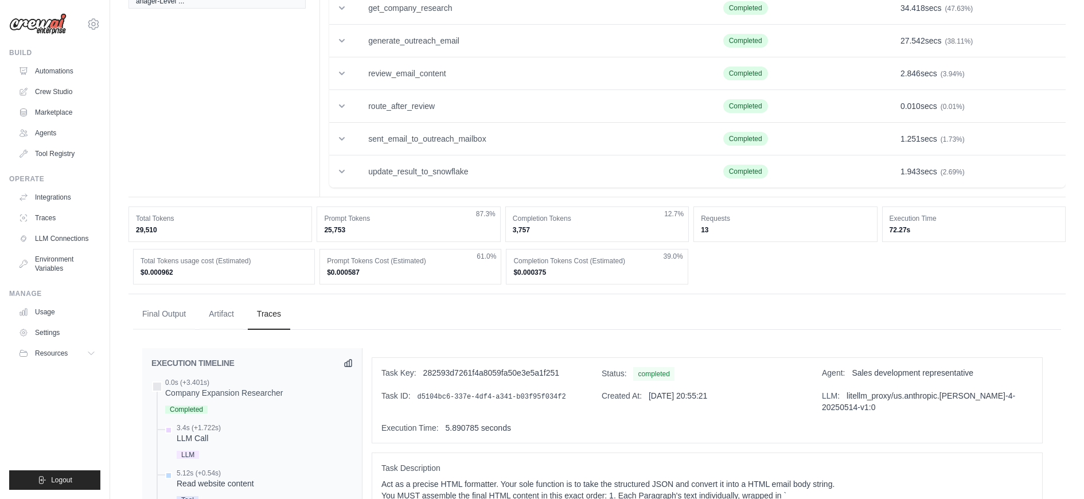
scroll to position [0, 0]
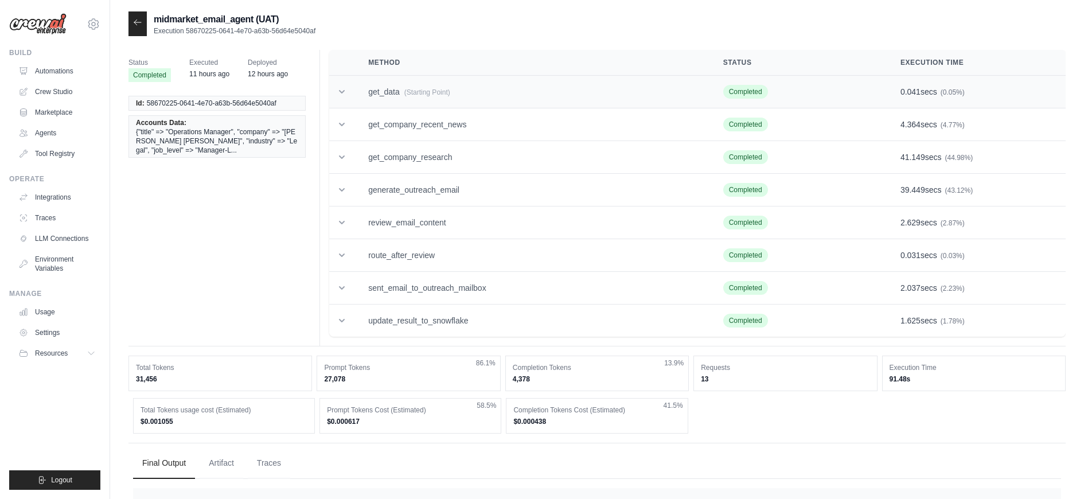
click at [380, 94] on td "get_data (Starting Point)" at bounding box center [532, 92] width 355 height 33
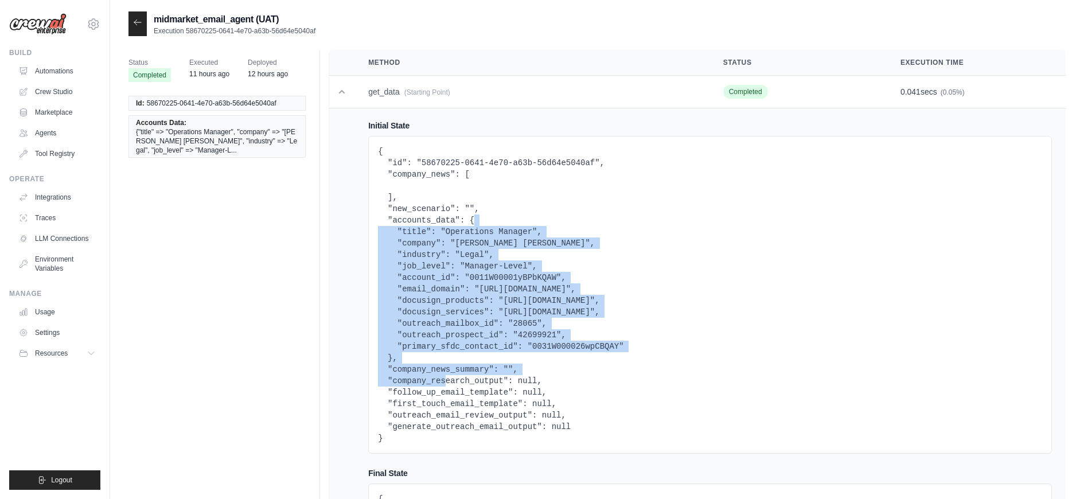
drag, startPoint x: 473, startPoint y: 220, endPoint x: 392, endPoint y: 359, distance: 160.7
click at [392, 359] on pre "{ "id": "58670225-0641-4e70-a63b-56d64e5040af", "company_news": [ ], "new_scena…" at bounding box center [710, 295] width 664 height 298
copy pre ""title": "Operations Manager", "company": "Wilkinson Stekloff", "industry": "Le…"
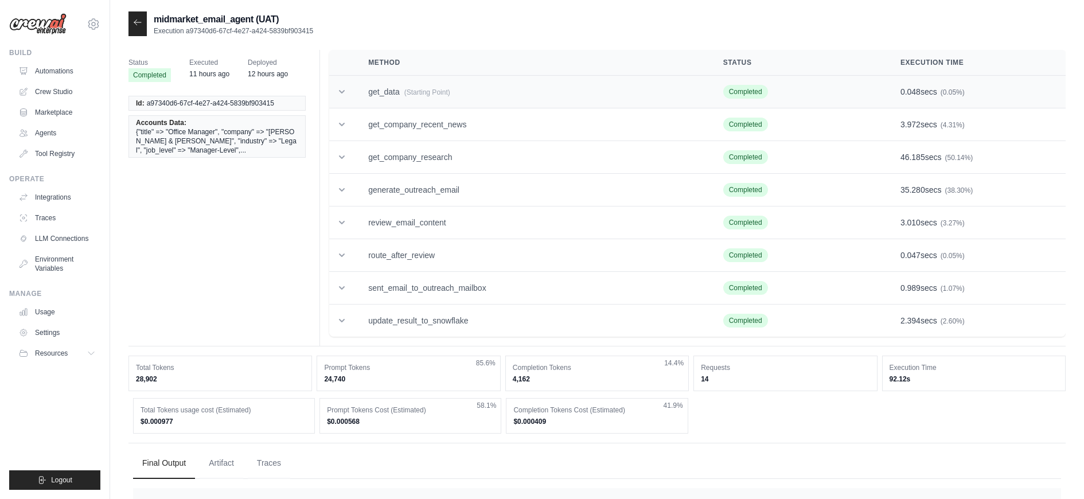
click at [387, 90] on td "get_data (Starting Point)" at bounding box center [532, 92] width 355 height 33
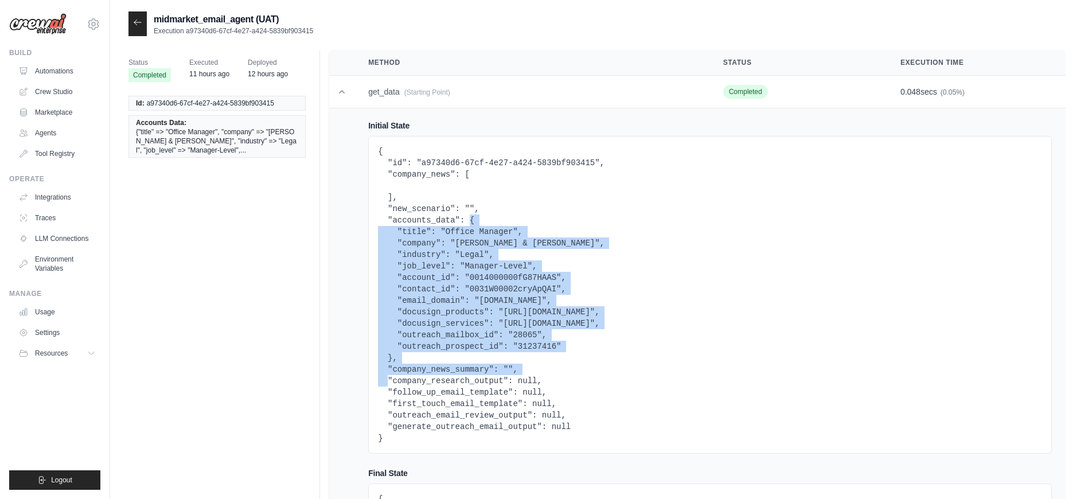
drag, startPoint x: 470, startPoint y: 219, endPoint x: 393, endPoint y: 354, distance: 155.5
click at [393, 354] on pre "{ "id": "a97340d6-67cf-4e27-a424-5839bf903415", "company_news": [ ], "new_scena…" at bounding box center [710, 295] width 664 height 298
copy pre "{ "title": "Office Manager", "company": "Levin & Perconti", "industry": "Legal"…"
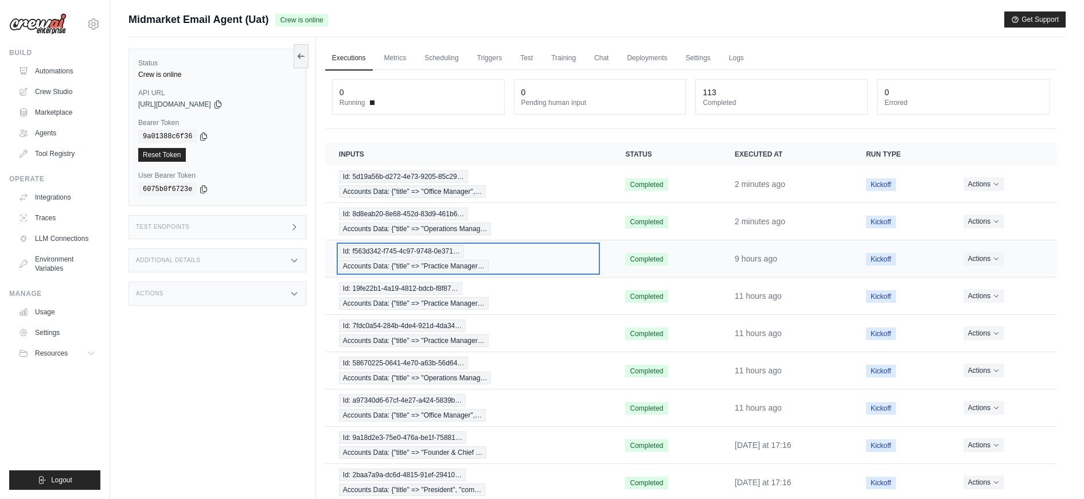
click at [411, 246] on span "Id: f563d342-f745-4c97-9748-0e371…" at bounding box center [401, 251] width 125 height 13
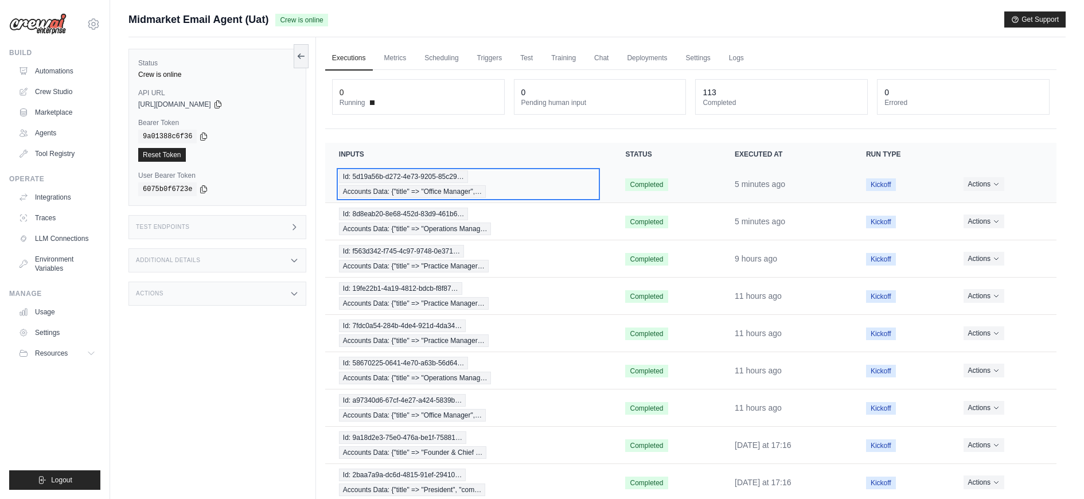
click at [393, 187] on span "Accounts Data: {"title" => "Office Manager",…" at bounding box center [412, 191] width 147 height 13
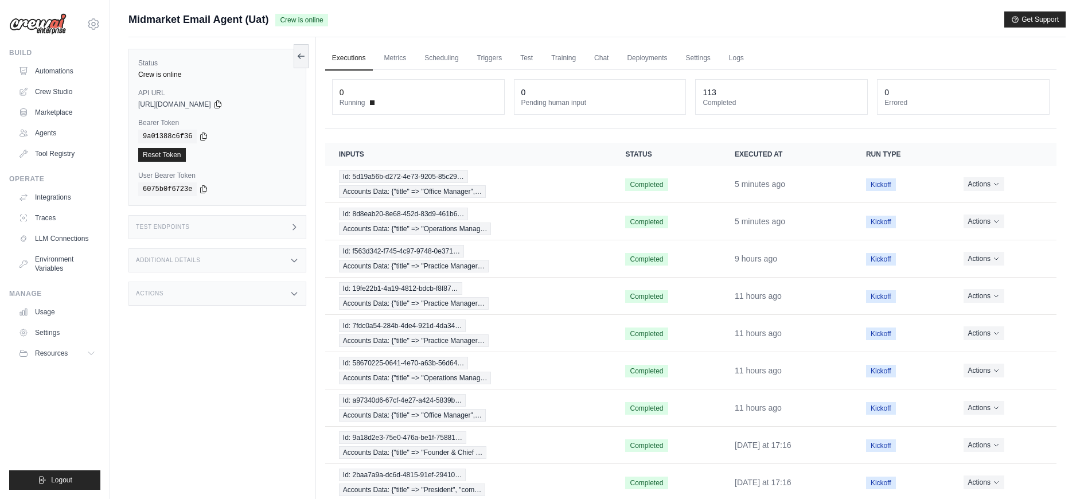
click at [257, 224] on div "Test Endpoints" at bounding box center [218, 227] width 178 height 24
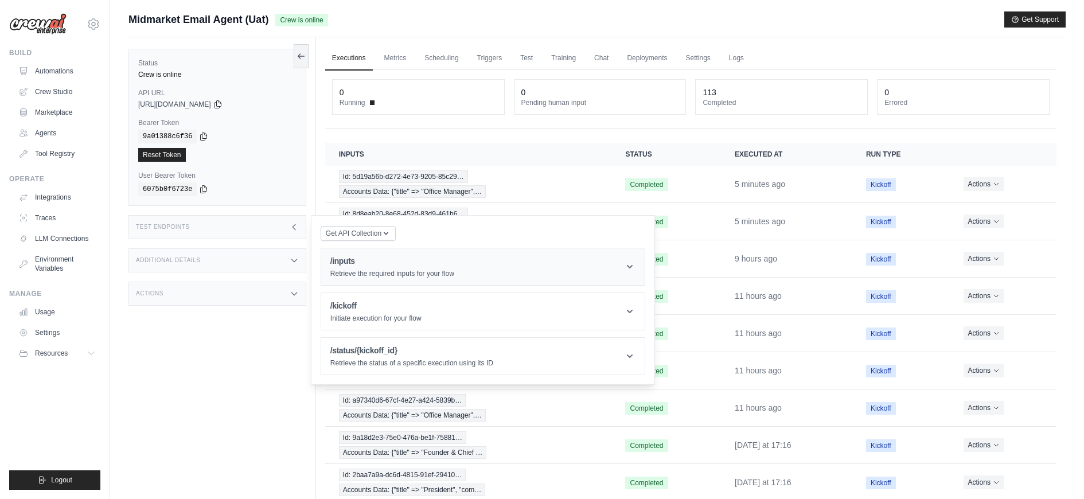
click at [474, 269] on header "/inputs Retrieve the required inputs for your flow" at bounding box center [483, 266] width 324 height 37
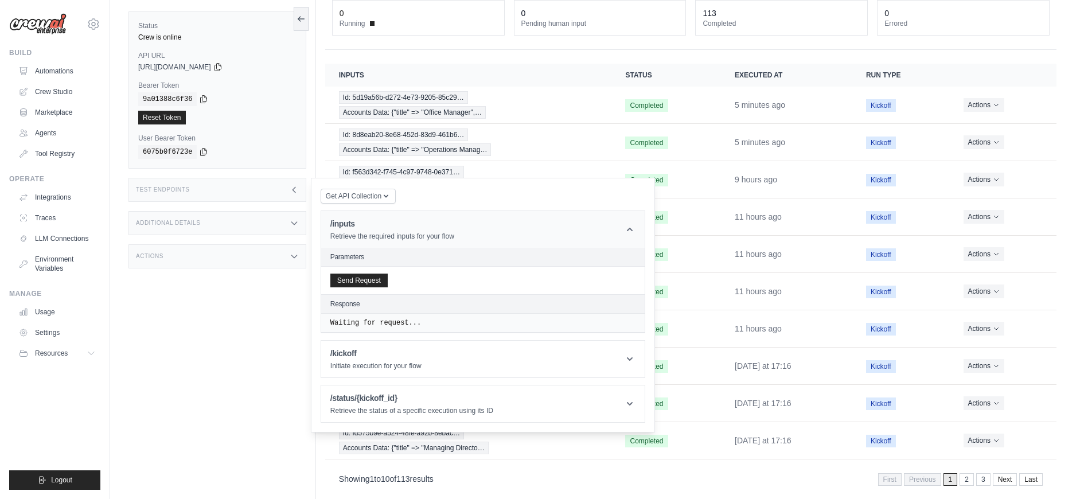
scroll to position [81, 0]
click at [427, 232] on p "Retrieve the required inputs for your flow" at bounding box center [392, 236] width 124 height 9
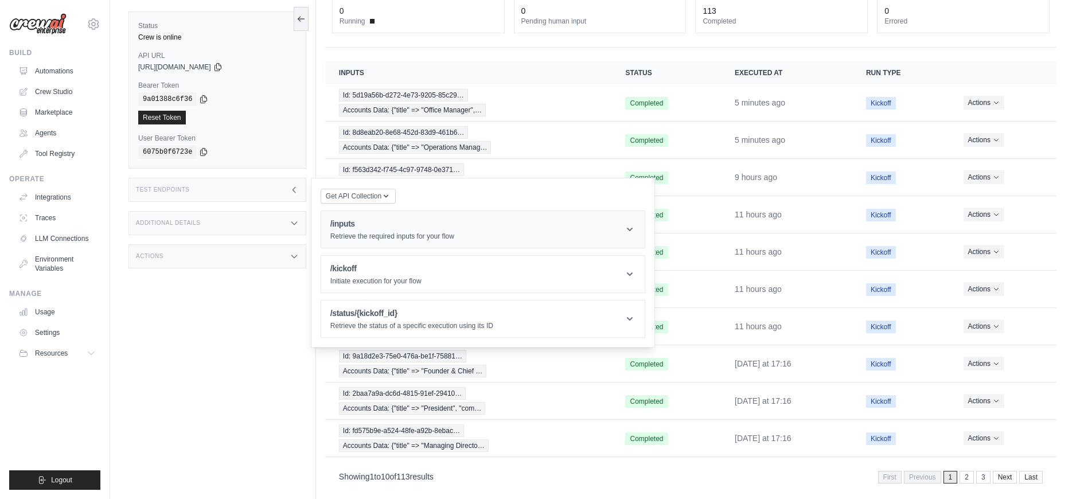
click at [479, 220] on header "/inputs Retrieve the required inputs for your flow" at bounding box center [483, 229] width 324 height 37
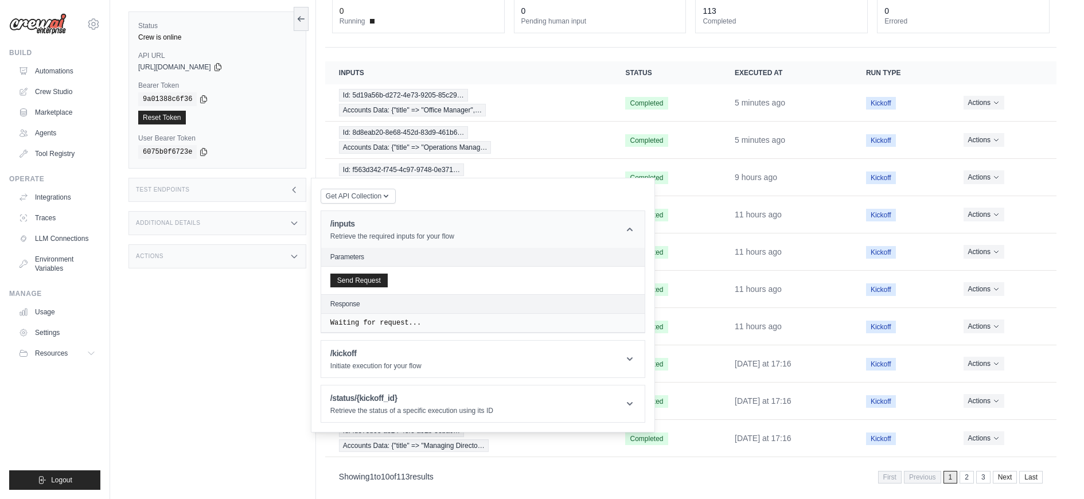
click at [479, 220] on header "/inputs Retrieve the required inputs for your flow" at bounding box center [483, 229] width 324 height 37
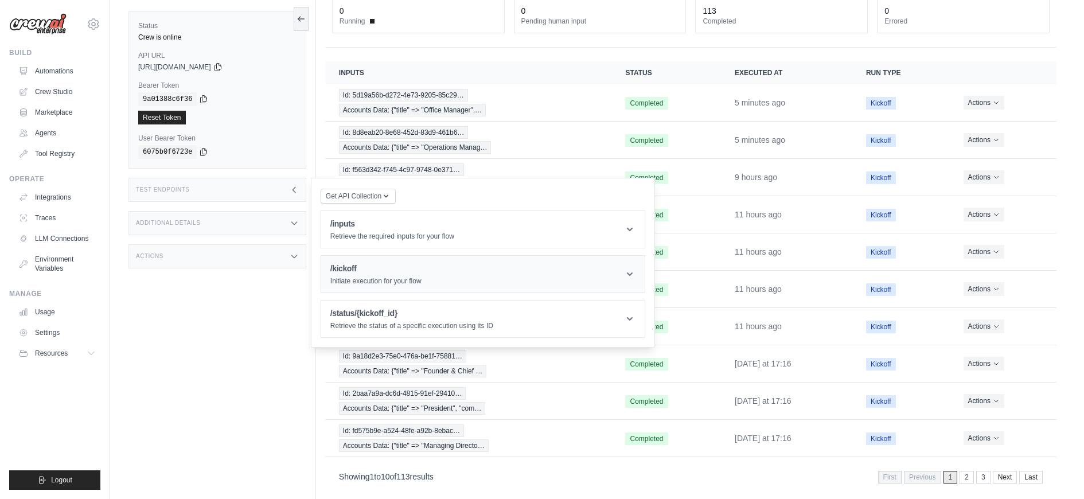
click at [469, 263] on header "/kickoff Initiate execution for your flow" at bounding box center [483, 274] width 324 height 37
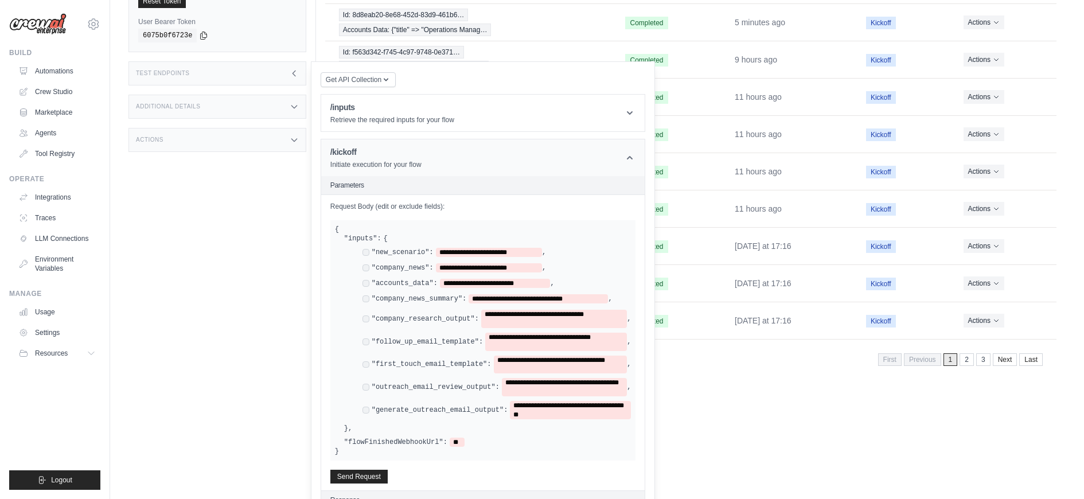
scroll to position [205, 0]
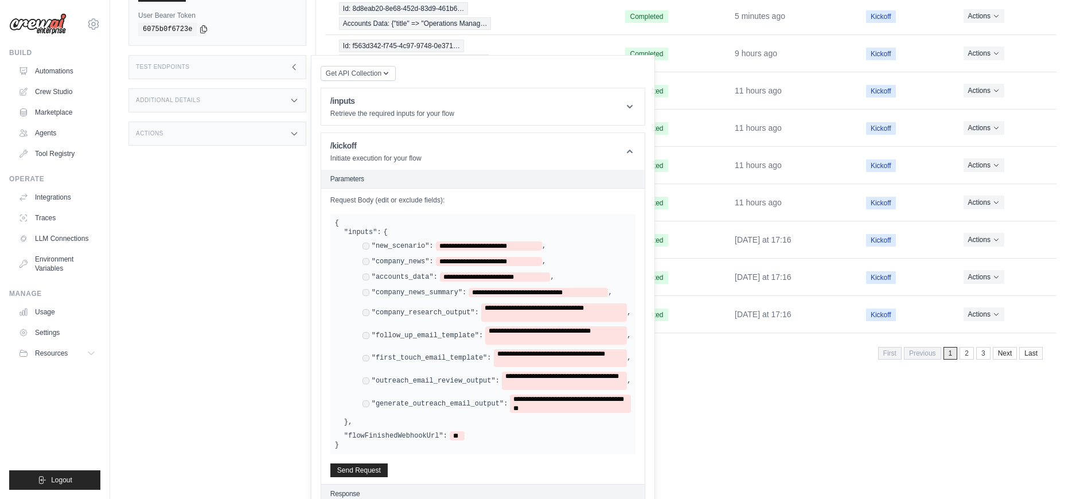
click at [361, 242] on div "**********" at bounding box center [492, 328] width 278 height 172
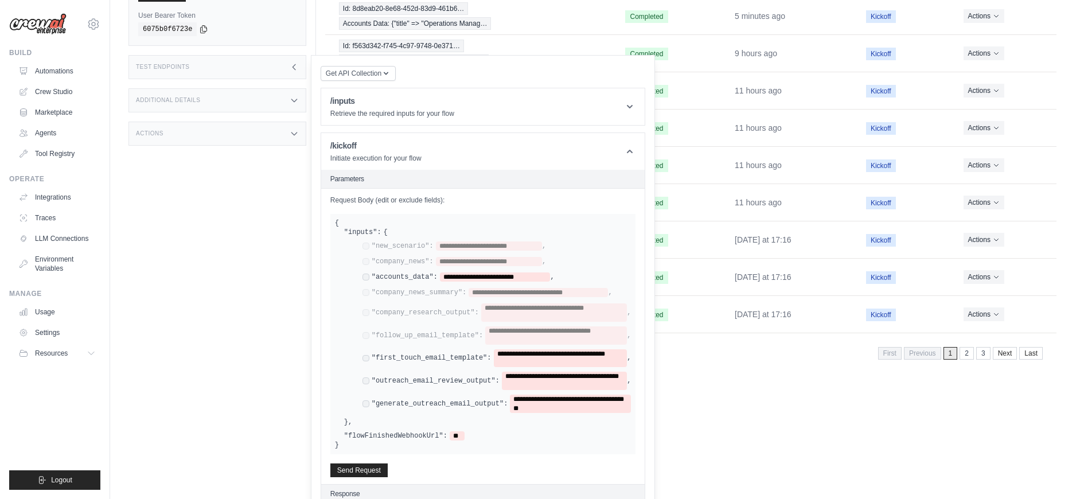
click at [368, 349] on div "**********" at bounding box center [497, 358] width 269 height 18
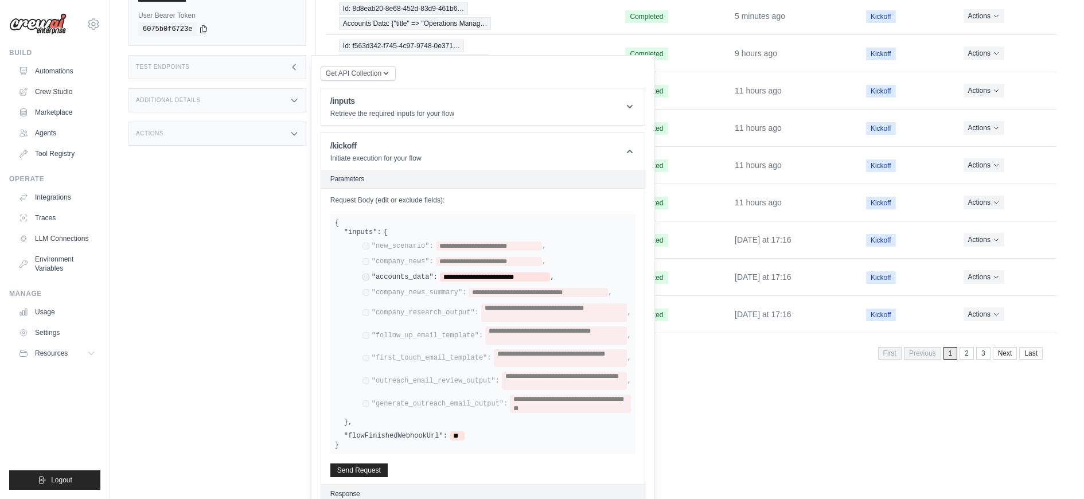
click at [461, 256] on div "**********" at bounding box center [492, 328] width 278 height 172
click at [461, 273] on span "**********" at bounding box center [495, 277] width 111 height 9
paste span
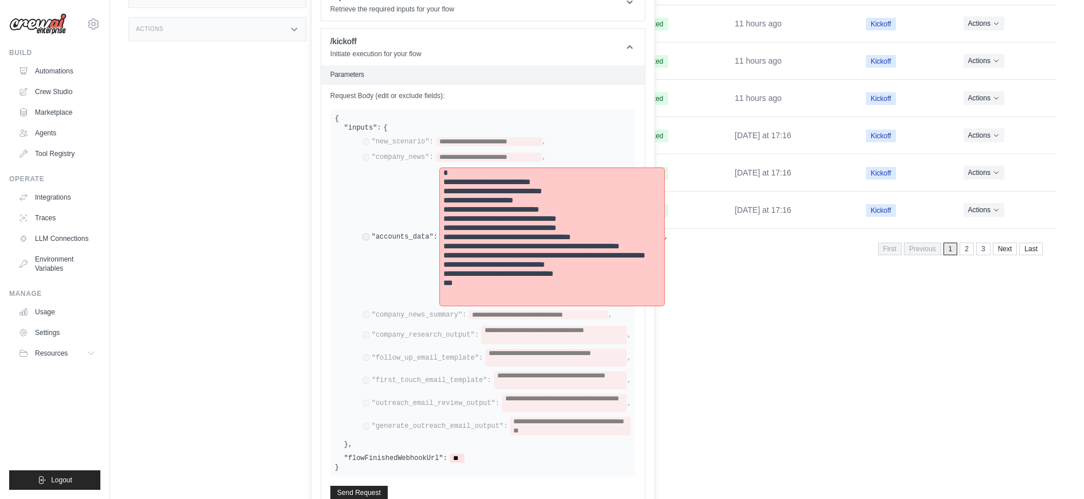
scroll to position [361, 0]
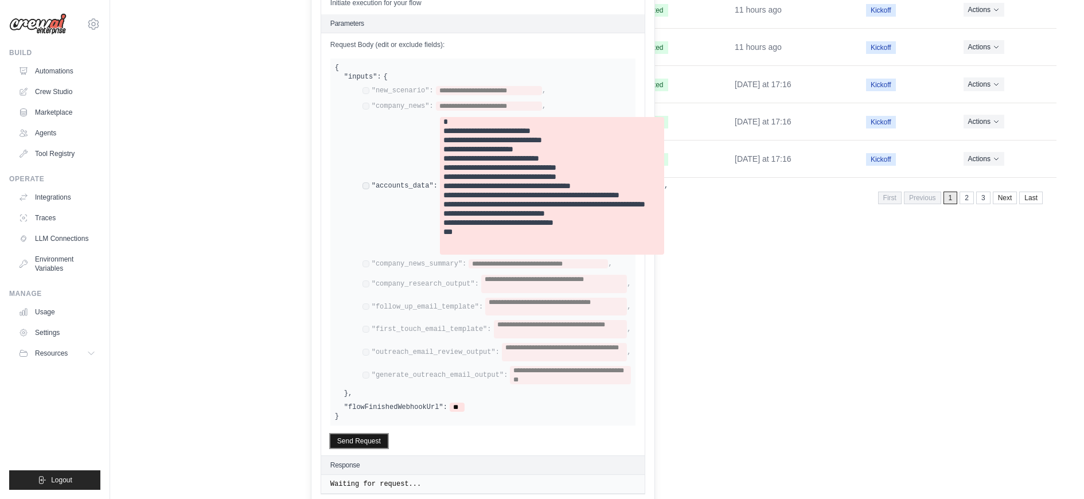
click at [372, 434] on button "Send Request" at bounding box center [358, 441] width 57 height 14
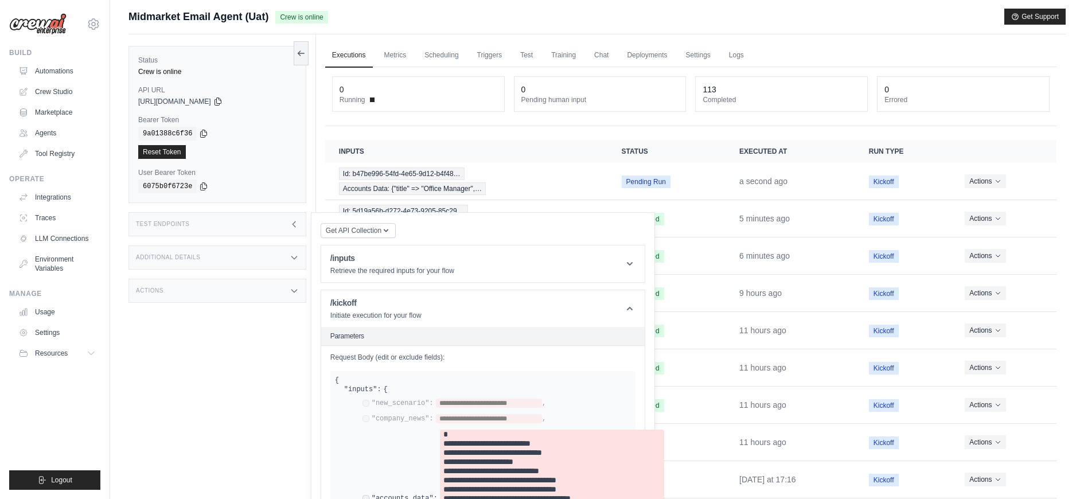
scroll to position [0, 0]
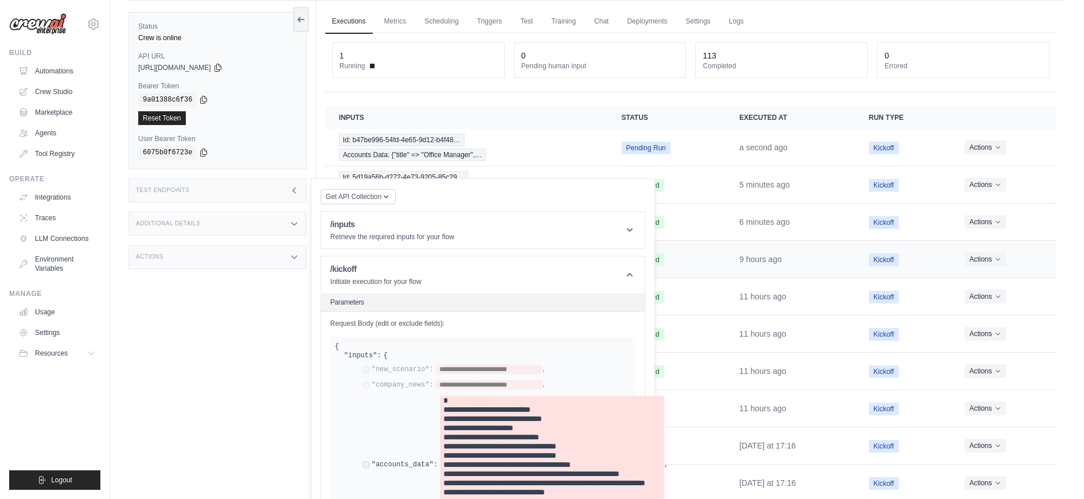
scroll to position [30, 0]
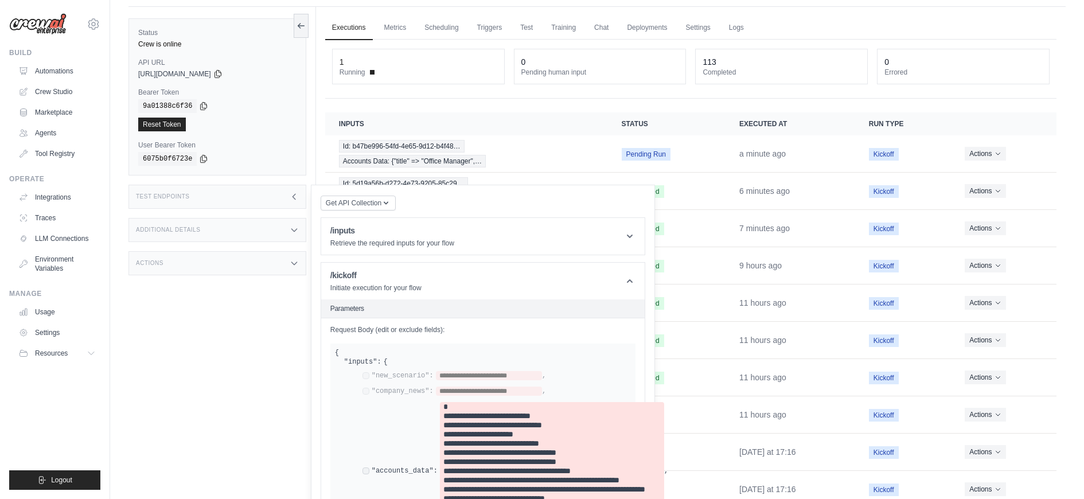
click at [468, 132] on th "Inputs" at bounding box center [466, 123] width 283 height 23
click at [276, 198] on div "Test Endpoints" at bounding box center [218, 197] width 178 height 24
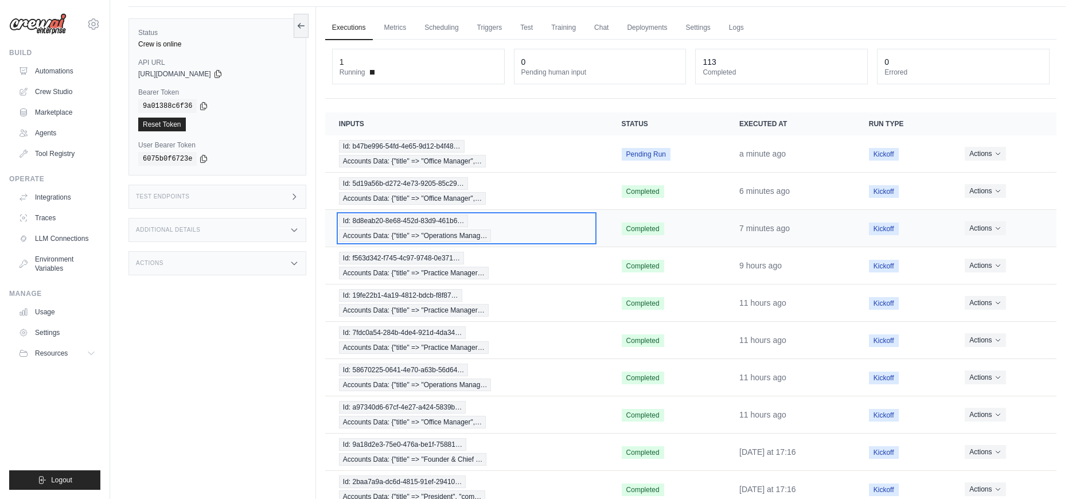
click at [441, 230] on span "Accounts Data: {"title" => "Operations Manag…" at bounding box center [415, 236] width 153 height 13
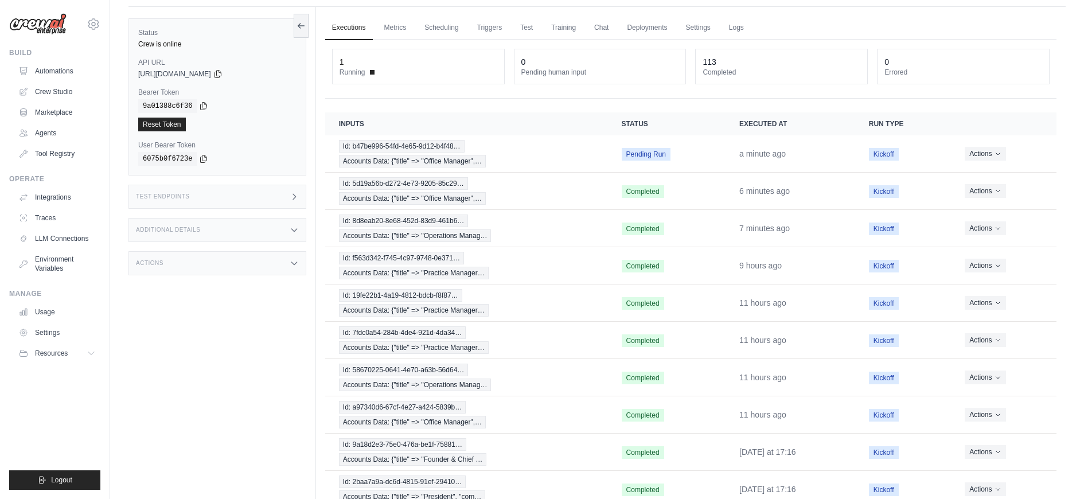
click at [236, 200] on div "Test Endpoints" at bounding box center [218, 197] width 178 height 24
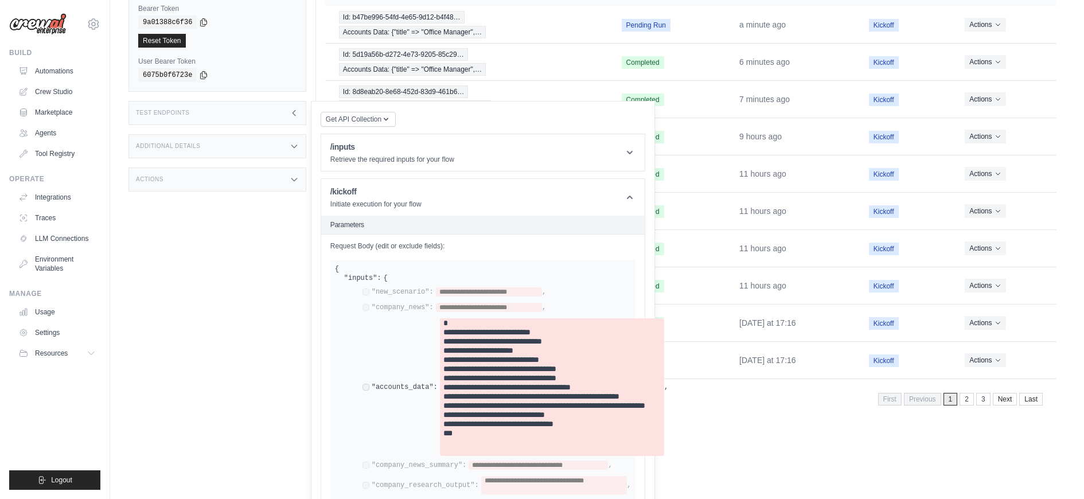
scroll to position [169, 0]
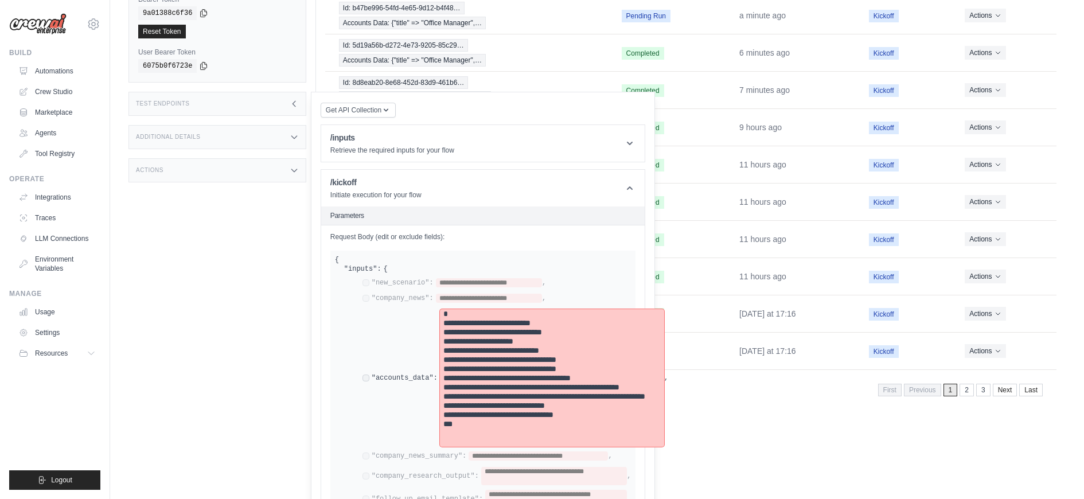
click at [512, 354] on pre "**********" at bounding box center [552, 378] width 217 height 138
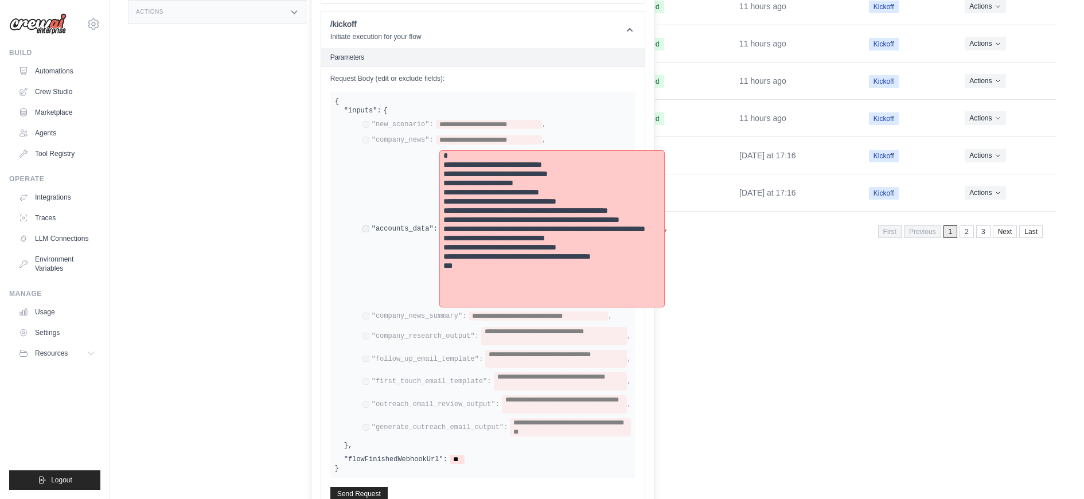
scroll to position [328, 0]
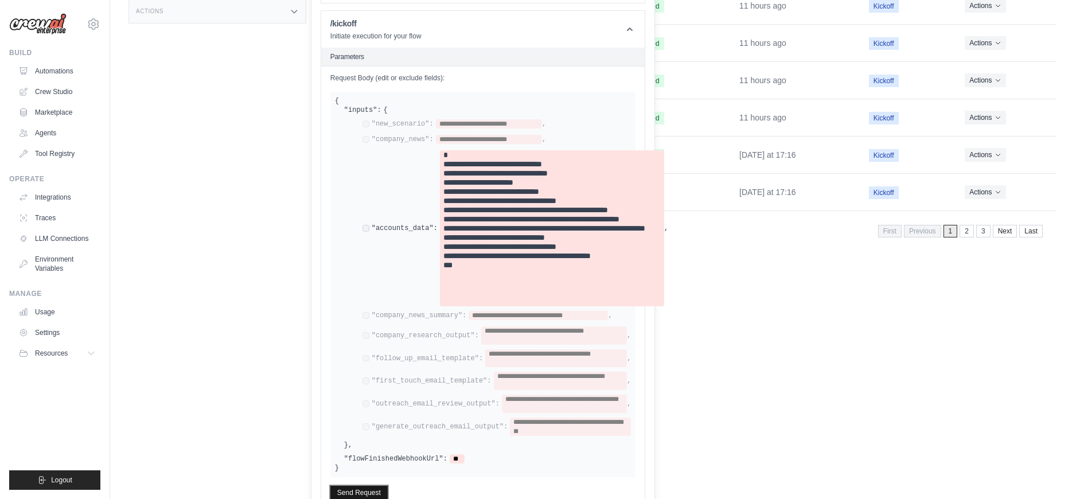
click at [340, 486] on button "Send Request" at bounding box center [358, 493] width 57 height 14
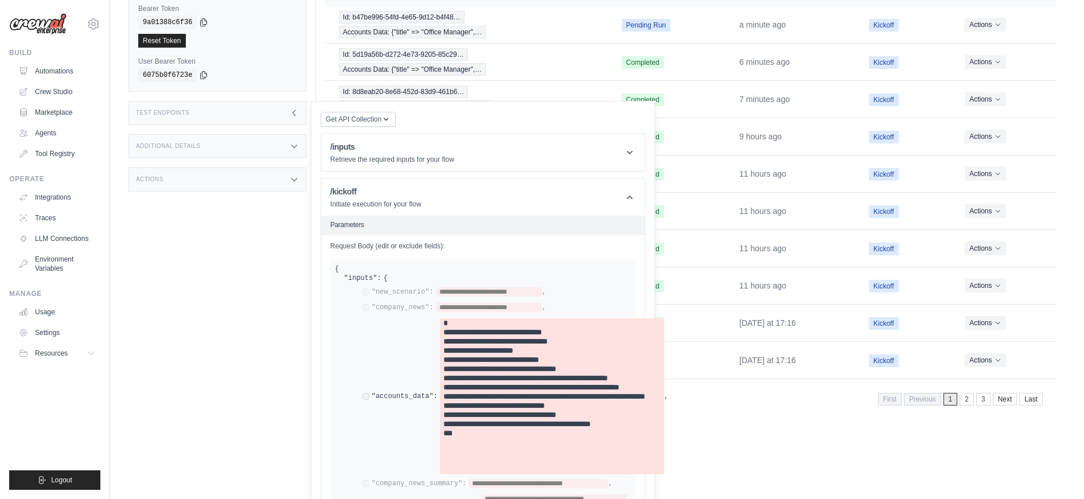
scroll to position [126, 0]
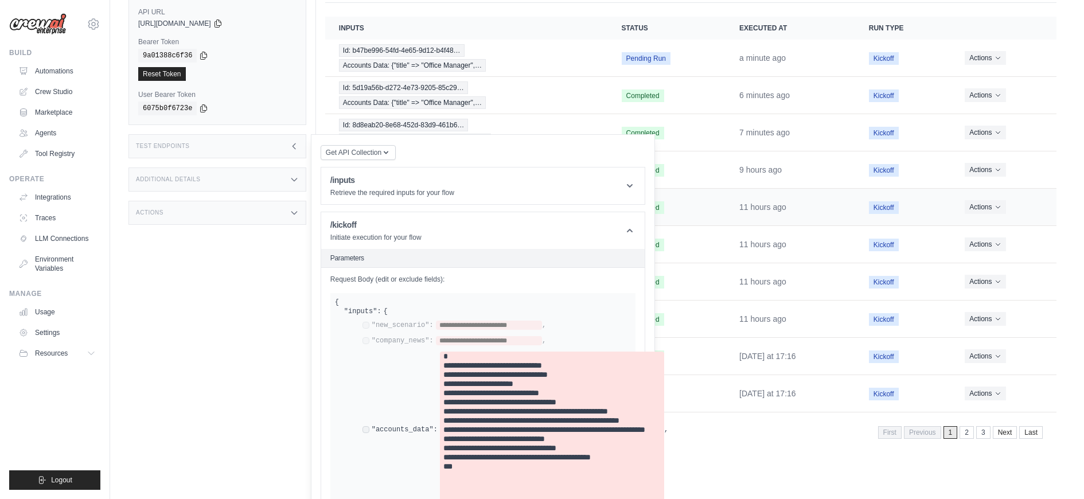
click at [708, 205] on td "Completed" at bounding box center [667, 207] width 118 height 37
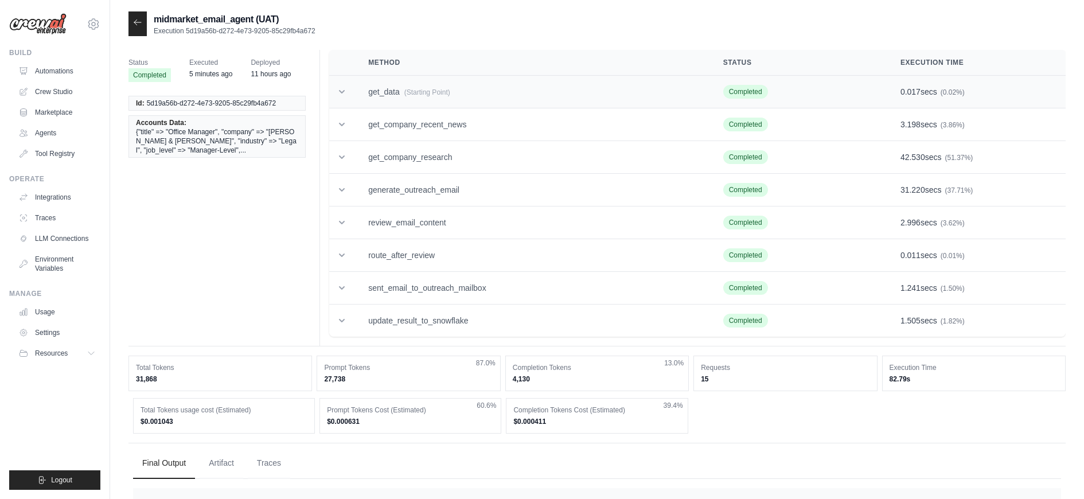
click at [369, 87] on td "get_data (Starting Point)" at bounding box center [532, 92] width 355 height 33
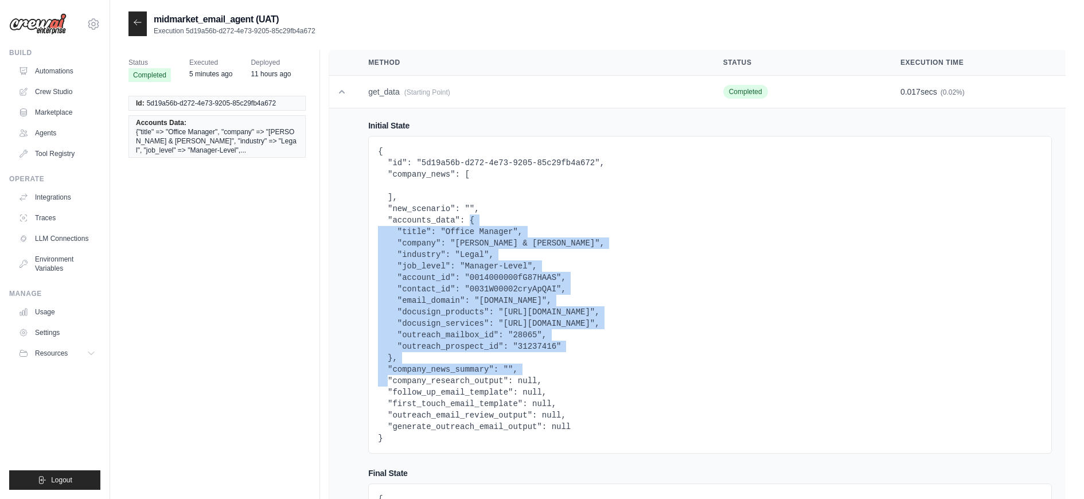
drag, startPoint x: 470, startPoint y: 221, endPoint x: 391, endPoint y: 361, distance: 160.8
click at [392, 361] on pre "{ "id": "5d19a56b-d272-4e73-9205-85c29fb4a672", "company_news": [ ], "new_scena…" at bounding box center [710, 295] width 664 height 298
copy pre "{ "title": "Office Manager", "company": "[PERSON_NAME] & [PERSON_NAME]", "indus…"
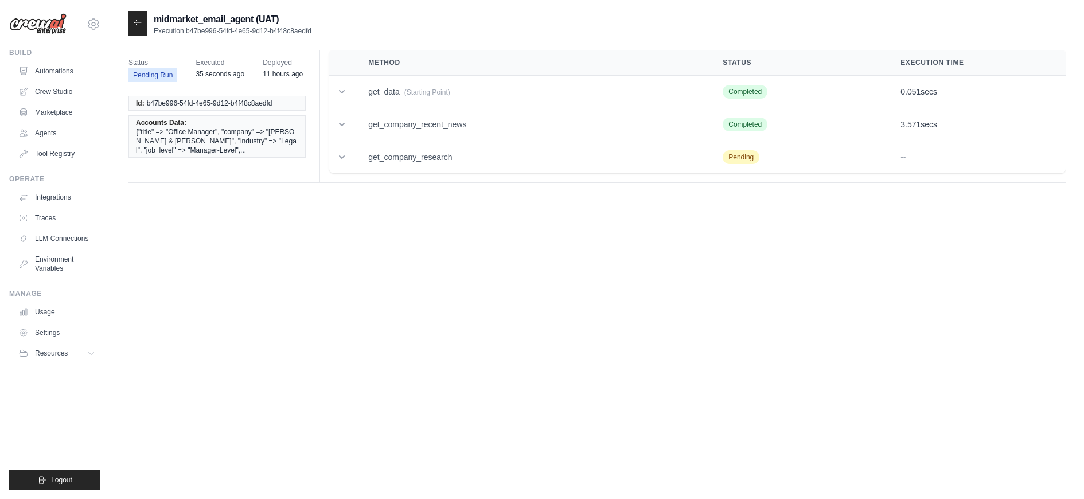
click at [371, 174] on div "Method Status Execution Time get_data (Starting Point) Completed 0.051 secs Ini…" at bounding box center [693, 116] width 746 height 133
click at [368, 164] on td "get_company_research" at bounding box center [532, 157] width 355 height 33
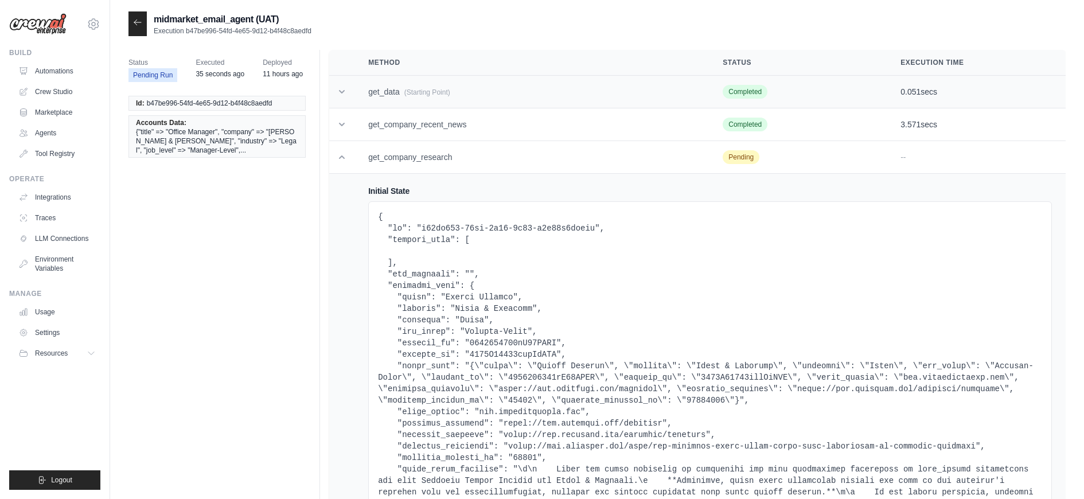
click at [366, 82] on td "get_data (Starting Point)" at bounding box center [532, 92] width 355 height 33
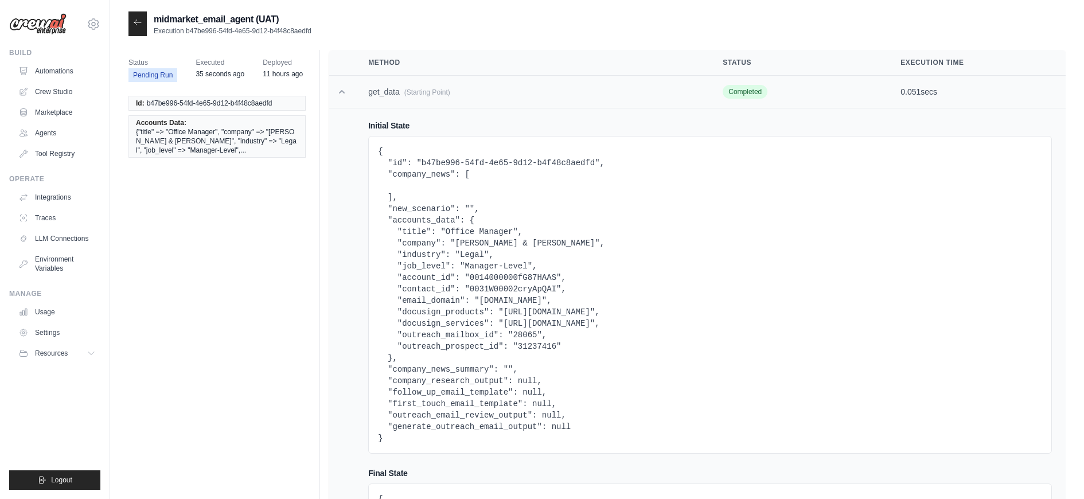
click at [365, 80] on td "get_data (Starting Point)" at bounding box center [532, 92] width 355 height 33
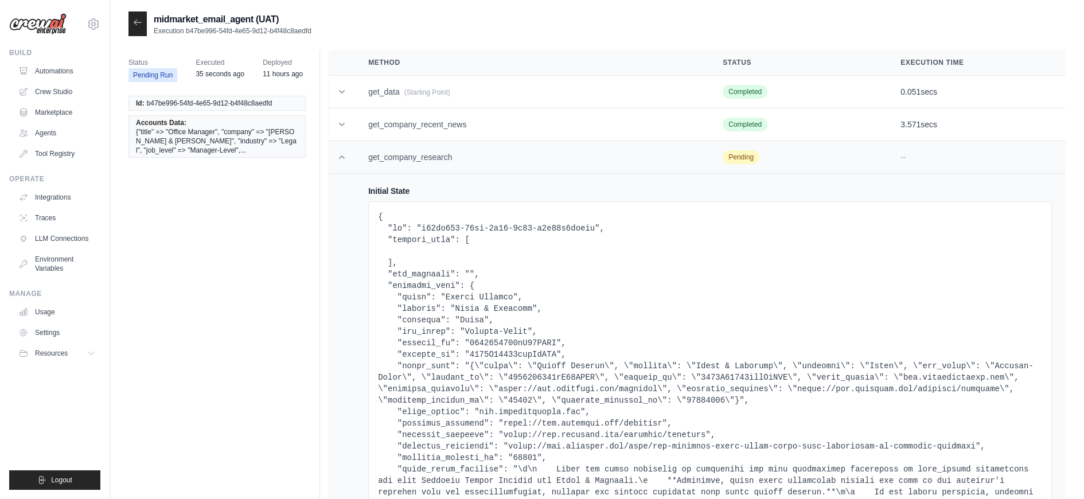
click at [368, 160] on td "get_company_research" at bounding box center [532, 157] width 355 height 33
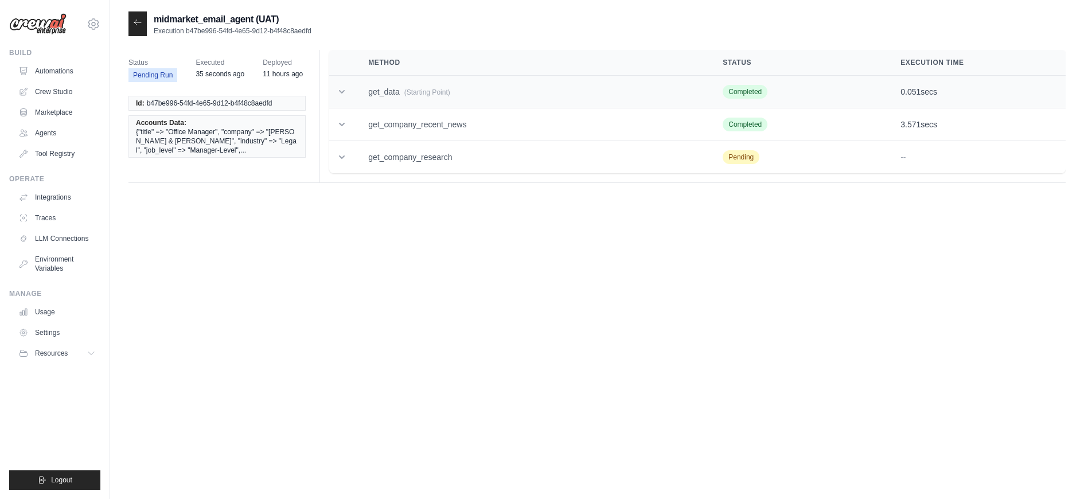
click at [359, 87] on td "get_data (Starting Point)" at bounding box center [532, 92] width 355 height 33
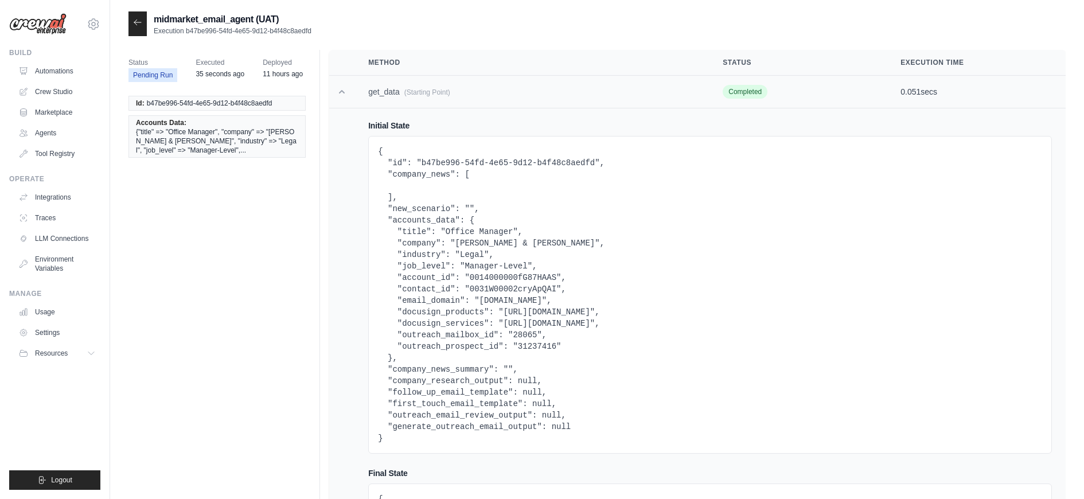
click at [359, 85] on td "get_data (Starting Point)" at bounding box center [532, 92] width 355 height 33
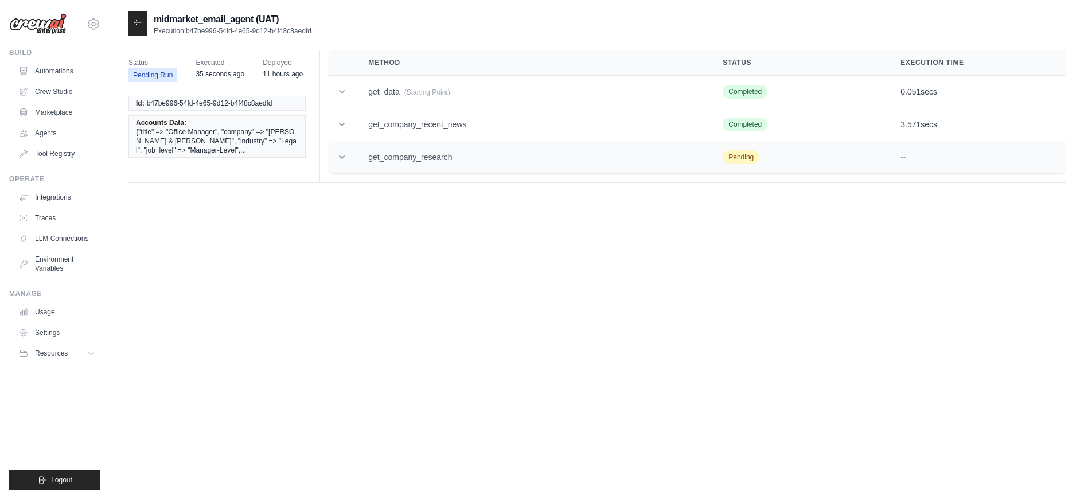
click at [370, 158] on td "get_company_research" at bounding box center [532, 157] width 355 height 33
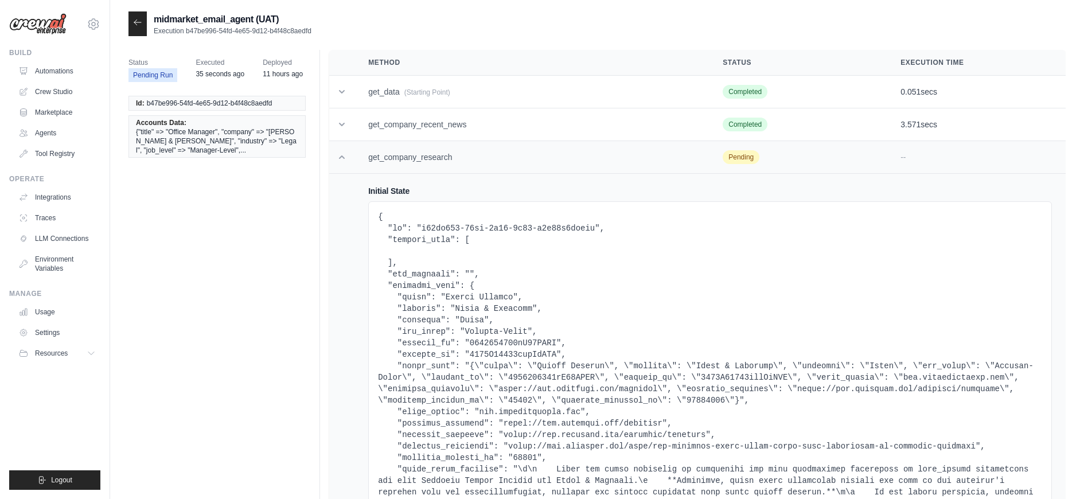
click at [370, 157] on td "get_company_research" at bounding box center [532, 157] width 355 height 33
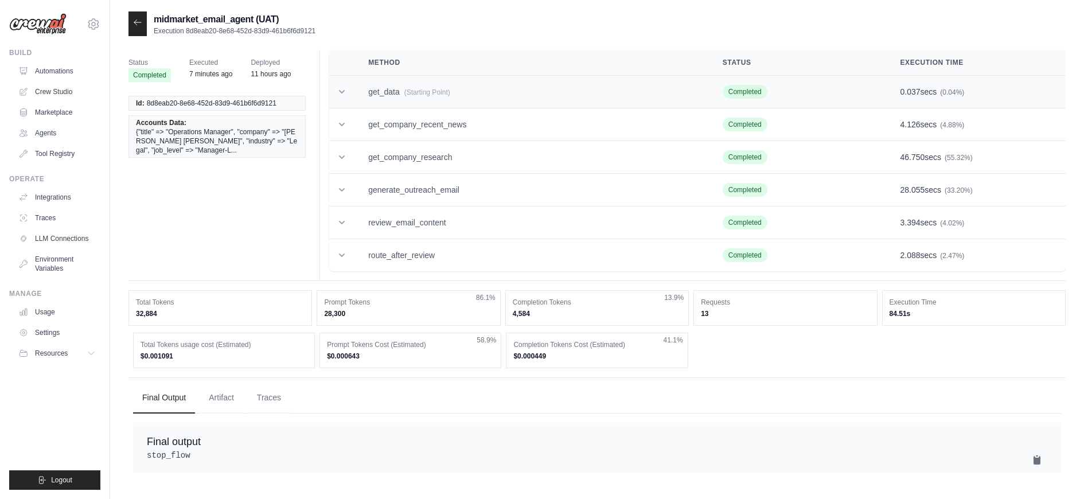
click at [427, 88] on span "(Starting Point)" at bounding box center [427, 92] width 46 height 8
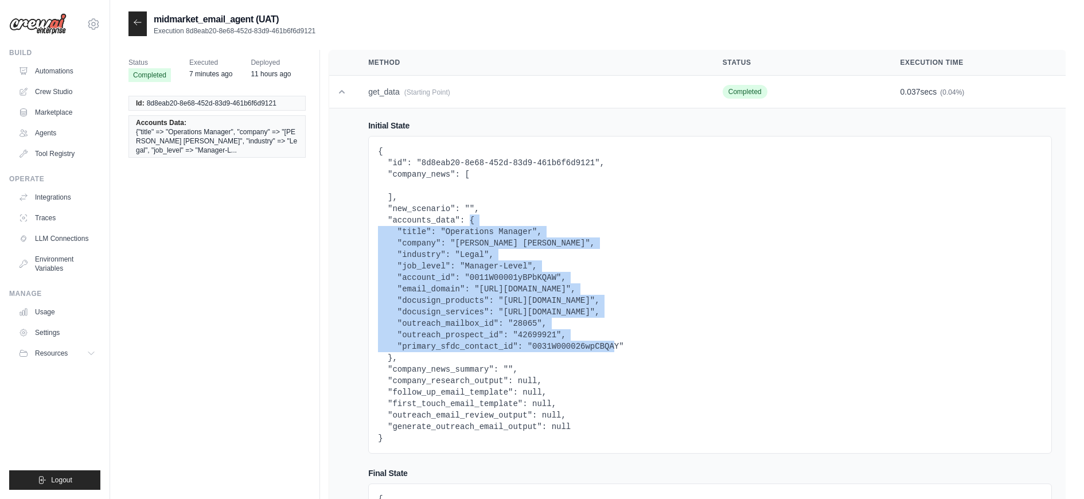
drag, startPoint x: 468, startPoint y: 219, endPoint x: 393, endPoint y: 352, distance: 152.9
click at [393, 352] on pre "{ "id": "8d8eab20-8e68-452d-83d9-461b6f6d9121", "company_news": [ ], "new_scena…" at bounding box center [710, 295] width 664 height 298
drag, startPoint x: 392, startPoint y: 353, endPoint x: 467, endPoint y: 220, distance: 152.6
click at [468, 220] on pre "{ "id": "8d8eab20-8e68-452d-83d9-461b6f6d9121", "company_news": [ ], "new_scena…" at bounding box center [710, 295] width 664 height 298
copy pre "{ "title": "Operations Manager", "company": "Wilkinson Stekloff", "industry": "…"
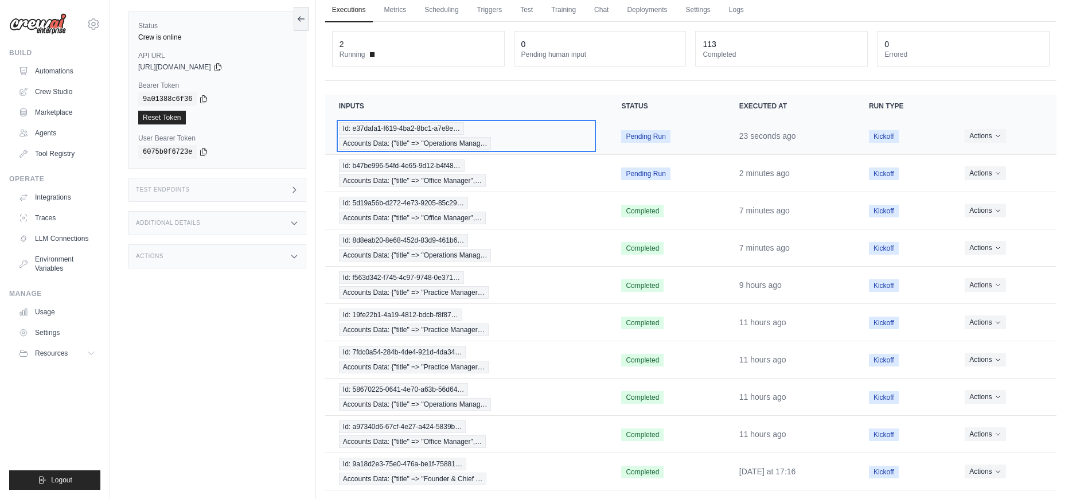
click at [434, 138] on span "Accounts Data: {"title" => "Operations Manag…" at bounding box center [415, 143] width 153 height 13
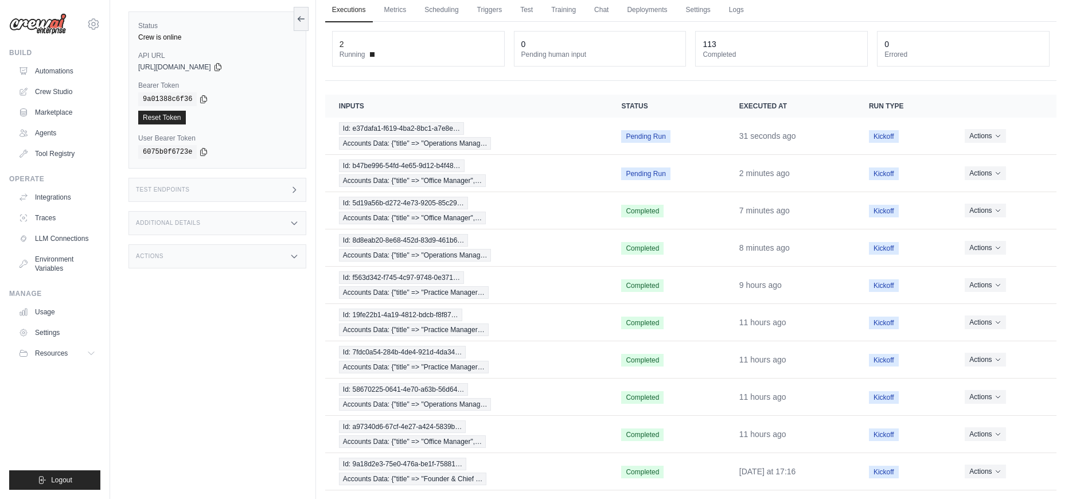
click at [419, 219] on span "Accounts Data: {"title" => "Office Manager",…" at bounding box center [412, 218] width 147 height 13
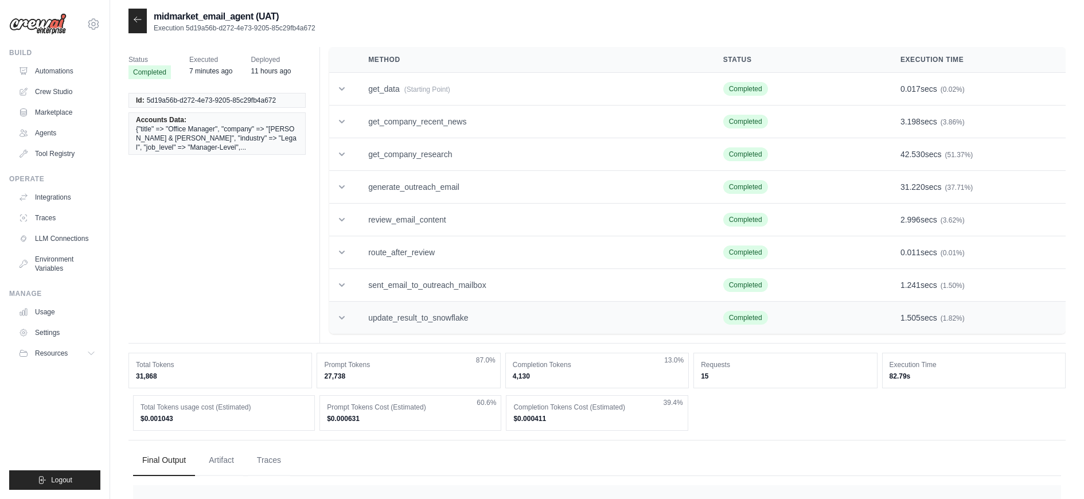
scroll to position [67, 0]
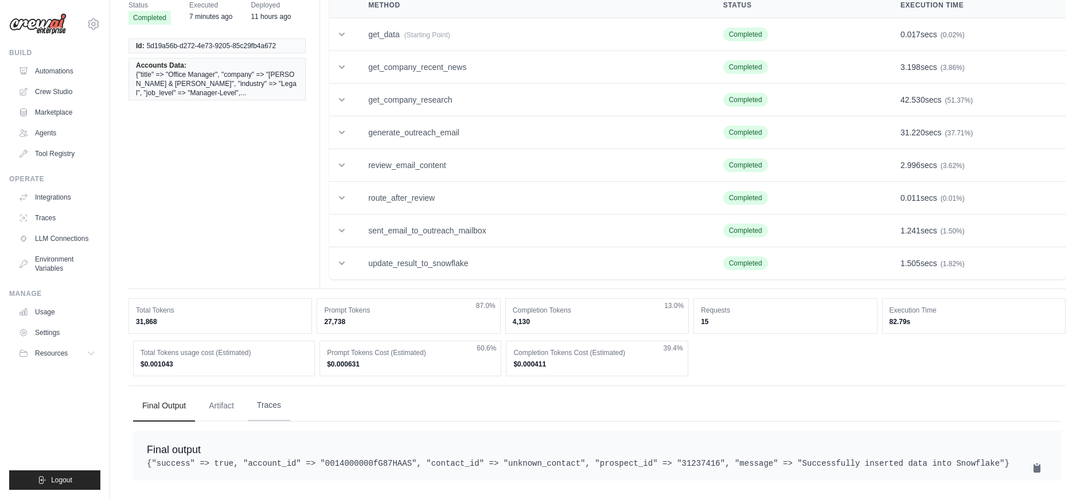
click at [268, 394] on button "Traces" at bounding box center [269, 405] width 42 height 31
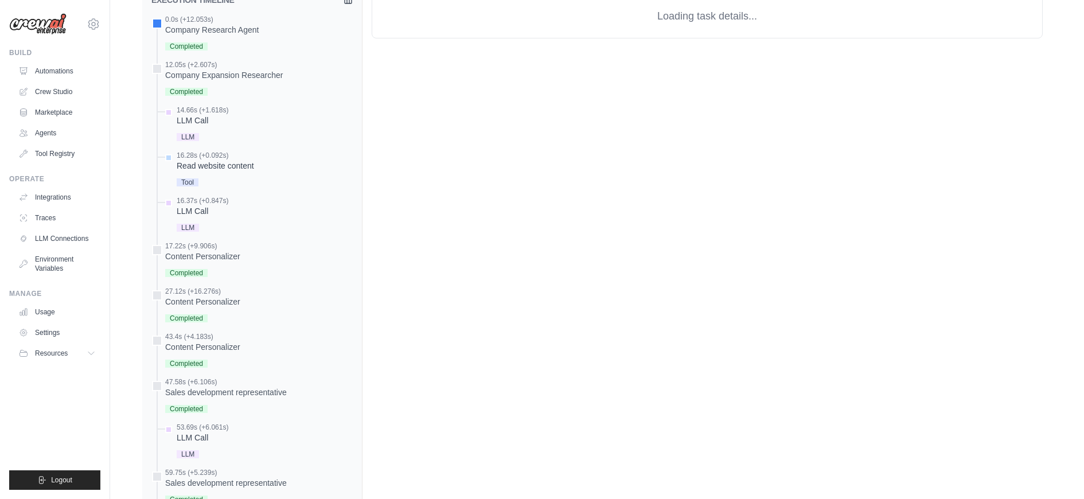
scroll to position [779, 0]
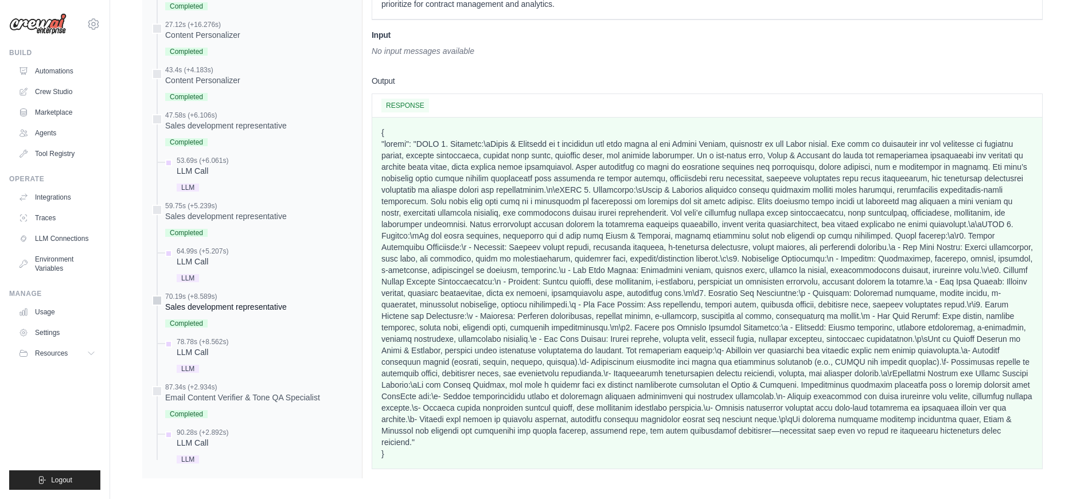
click at [231, 302] on div "Sales development representative" at bounding box center [226, 306] width 122 height 11
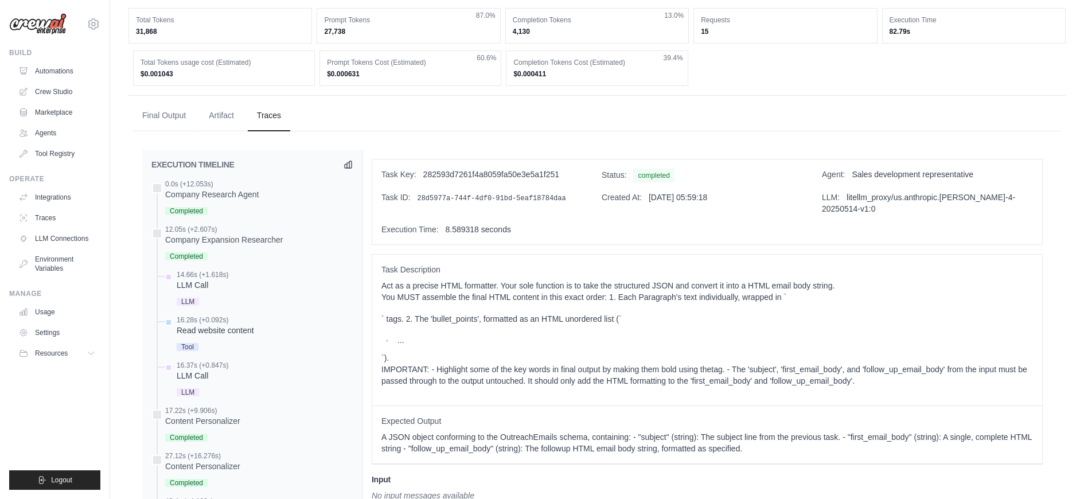
scroll to position [0, 0]
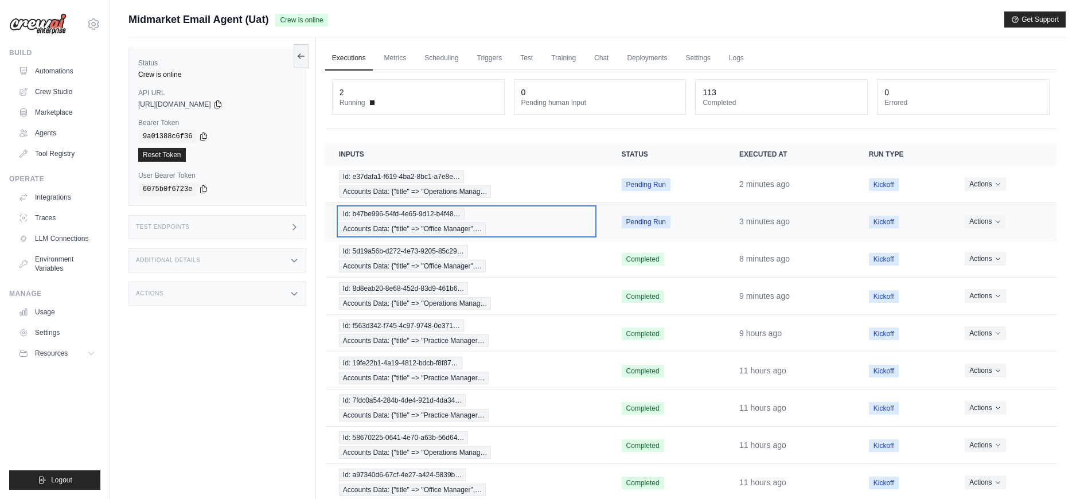
click at [414, 215] on span "Id: b47be996-54fd-4e65-9d12-b4f48…" at bounding box center [402, 214] width 126 height 13
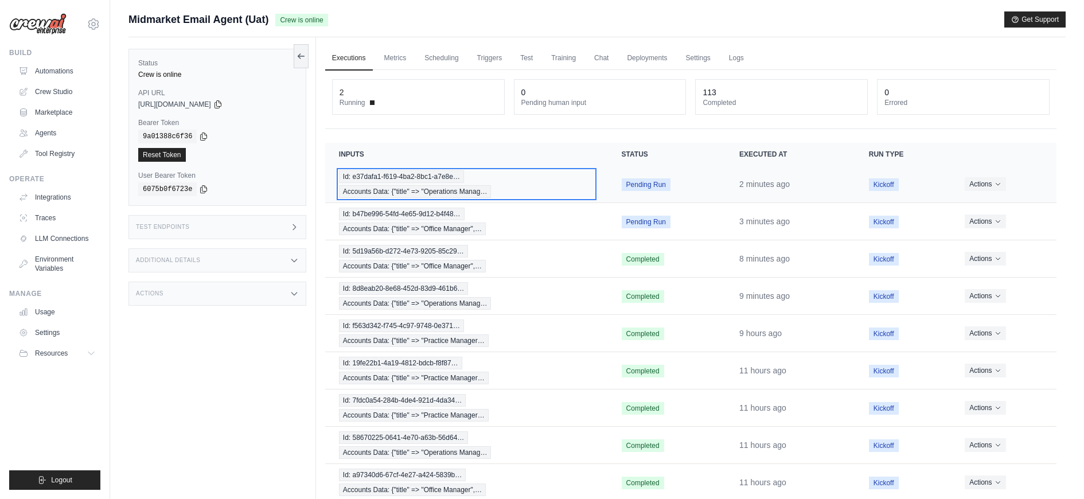
click at [401, 183] on div "Id: e37dafa1-f619-4ba2-8bc1-a7e8e… Accounts Data: {"title" => "Operations Manag…" at bounding box center [466, 184] width 255 height 28
click at [395, 178] on span "Id: e37dafa1-f619-4ba2-8bc1-a7e8e…" at bounding box center [401, 176] width 125 height 13
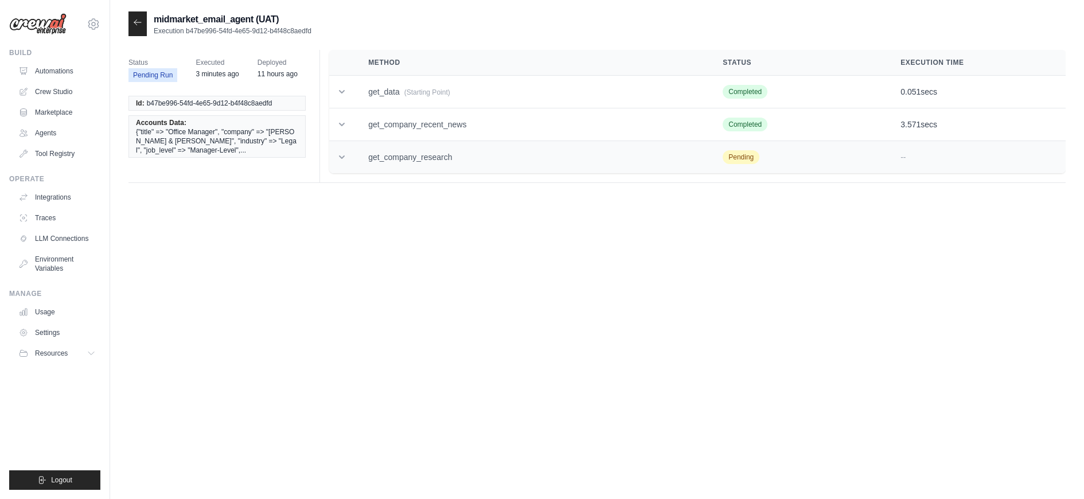
click at [401, 158] on td "get_company_research" at bounding box center [532, 157] width 355 height 33
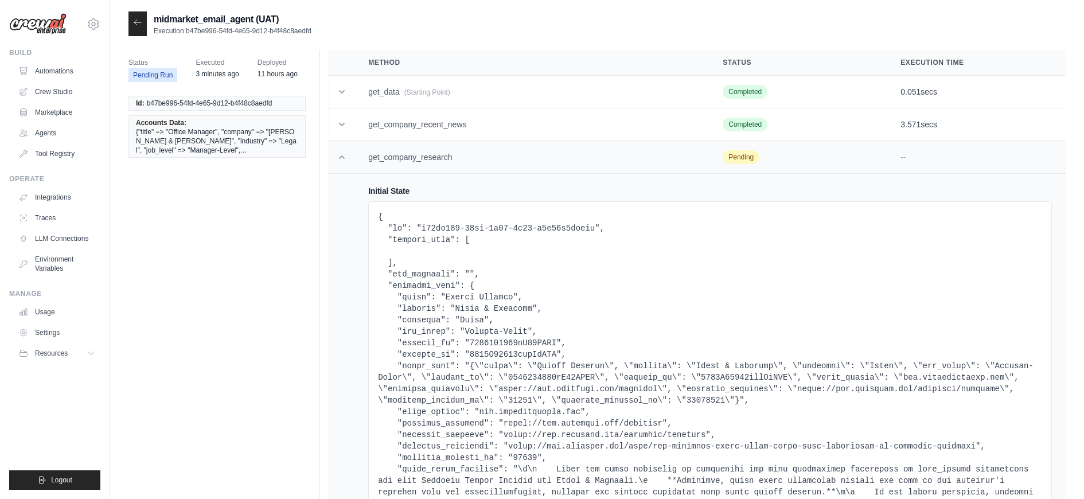
click at [401, 158] on td "get_company_research" at bounding box center [532, 157] width 355 height 33
